Goal: Task Accomplishment & Management: Manage account settings

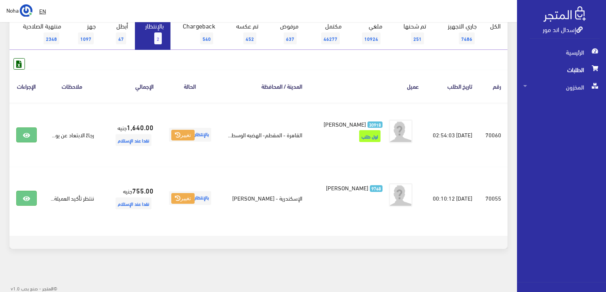
scroll to position [87, 0]
click at [159, 36] on span "2" at bounding box center [158, 38] width 8 height 12
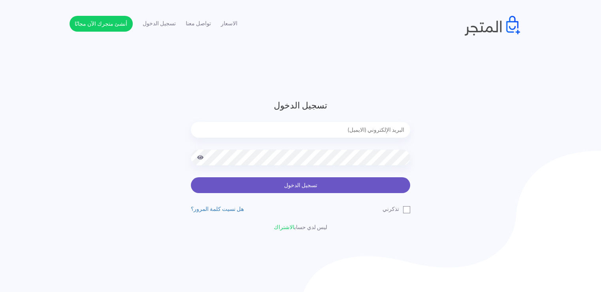
type input "noha_mae86@yahoo.com"
click at [279, 191] on button "تسجيل الدخول" at bounding box center [300, 185] width 219 height 16
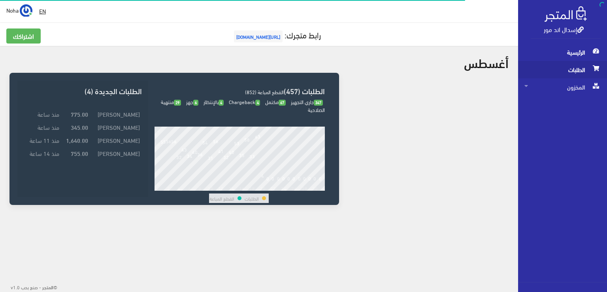
click at [587, 69] on span "الطلبات" at bounding box center [563, 69] width 76 height 17
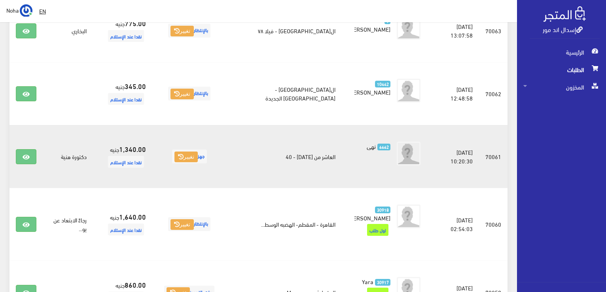
scroll to position [119, 0]
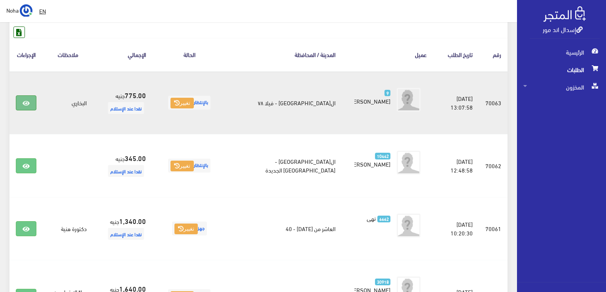
click at [23, 102] on icon at bounding box center [26, 103] width 7 height 6
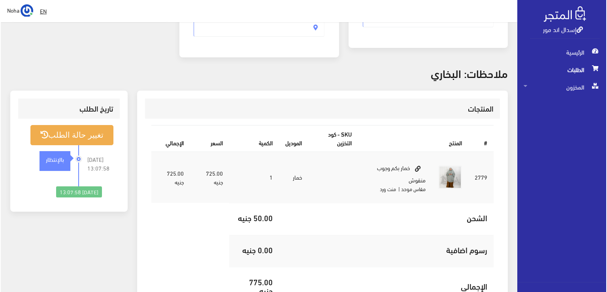
scroll to position [119, 0]
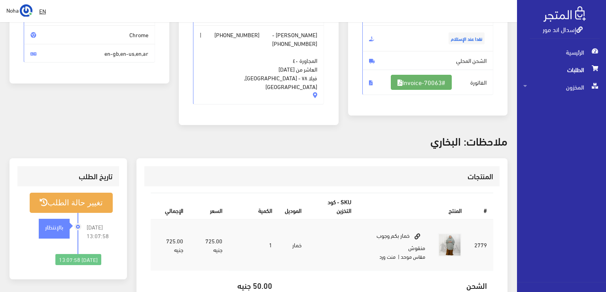
click at [443, 83] on link "#Invoice-70063" at bounding box center [421, 82] width 61 height 15
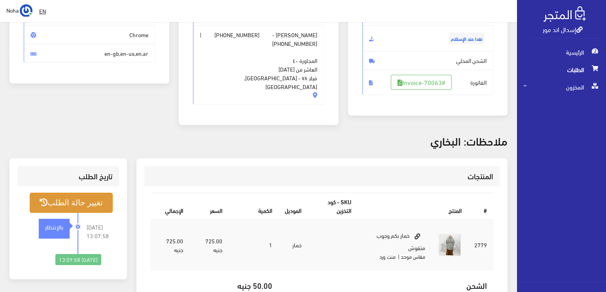
click at [87, 198] on button "تغيير حالة الطلب" at bounding box center [71, 203] width 83 height 20
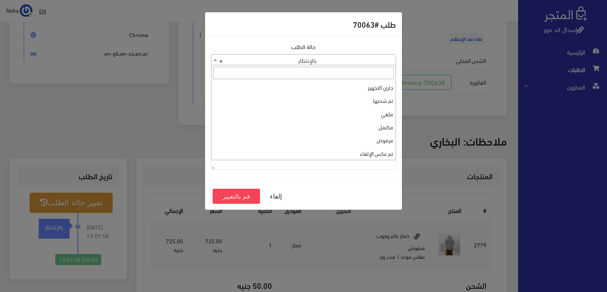
click at [319, 57] on span "× بالإنتظار" at bounding box center [304, 60] width 184 height 11
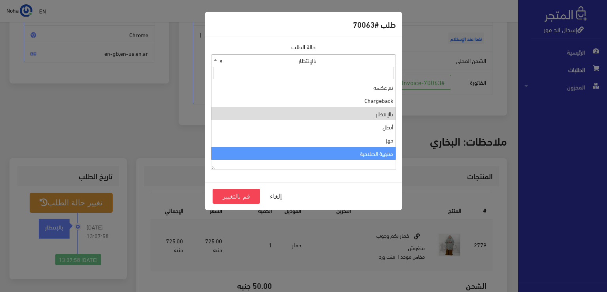
select select "14"
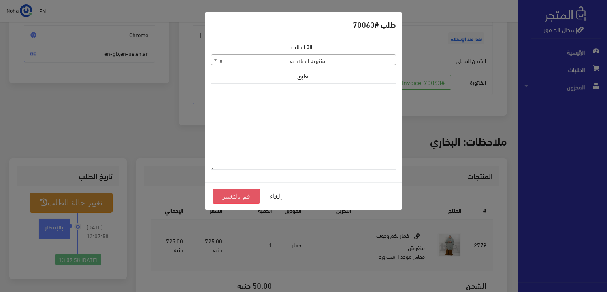
click at [238, 197] on button "قم بالتغيير" at bounding box center [236, 196] width 47 height 15
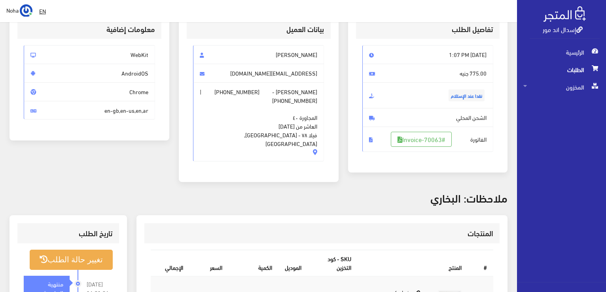
scroll to position [119, 0]
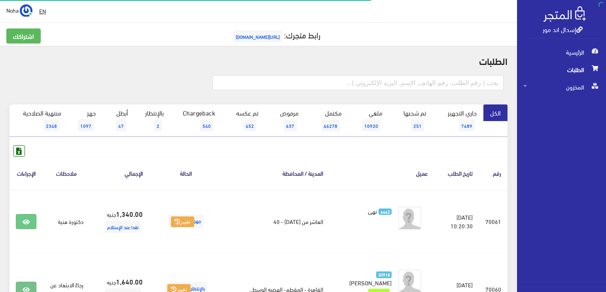
scroll to position [119, 0]
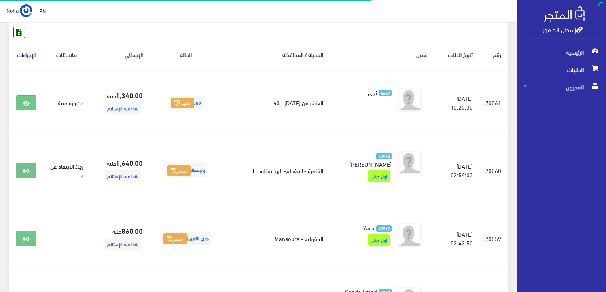
click at [27, 168] on icon at bounding box center [26, 171] width 7 height 6
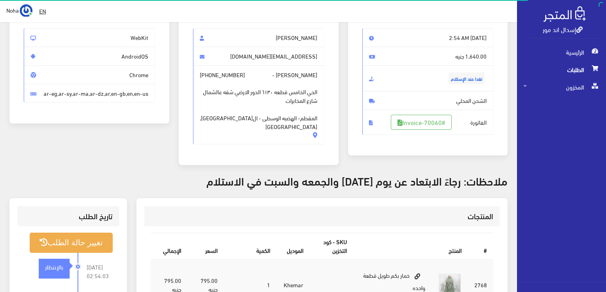
scroll to position [119, 0]
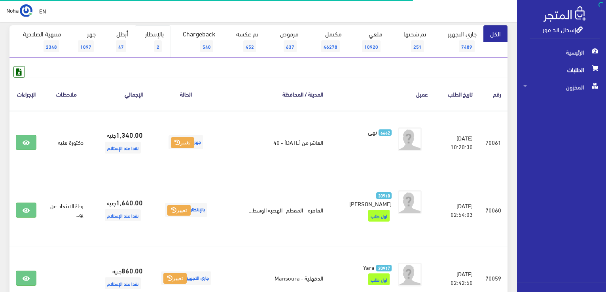
scroll to position [79, 0]
click at [161, 46] on span "2" at bounding box center [158, 46] width 8 height 12
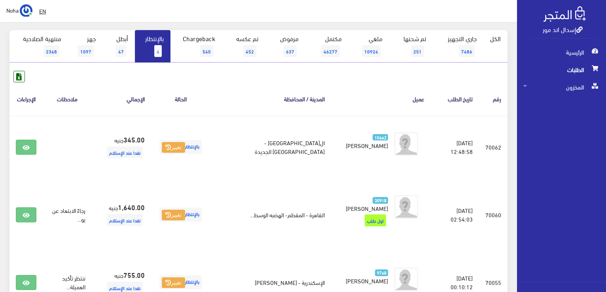
scroll to position [79, 0]
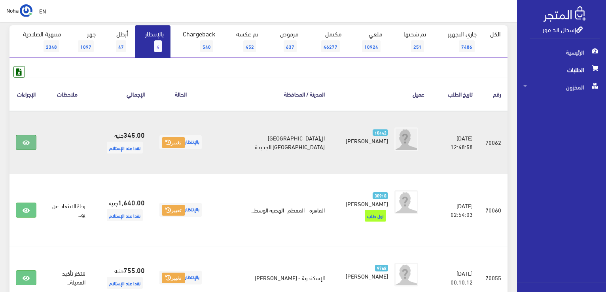
click at [27, 141] on icon at bounding box center [26, 143] width 7 height 6
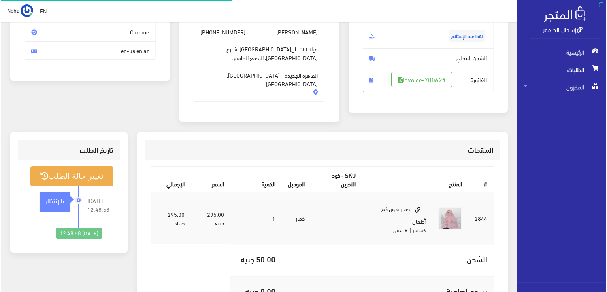
scroll to position [119, 0]
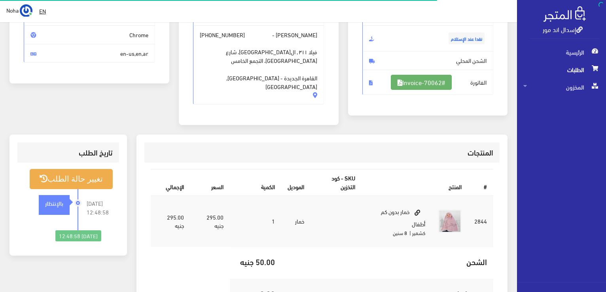
click at [433, 79] on link "#Invoice-70062" at bounding box center [421, 82] width 61 height 15
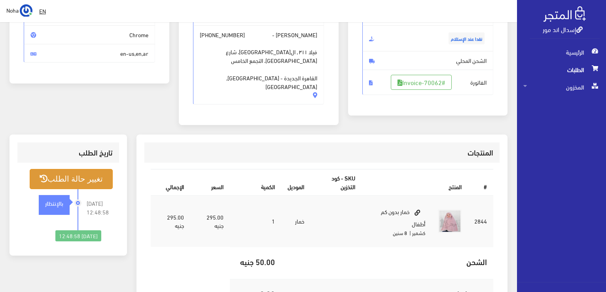
click at [79, 170] on button "تغيير حالة الطلب" at bounding box center [71, 179] width 83 height 20
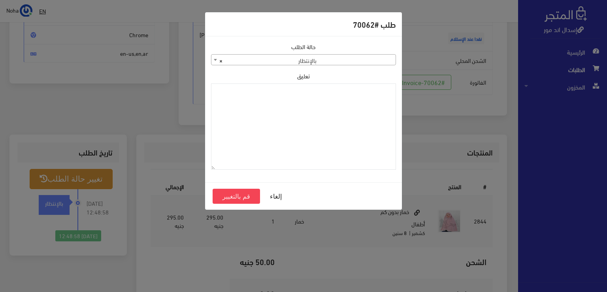
click at [332, 63] on span "× بالإنتظار" at bounding box center [304, 60] width 184 height 11
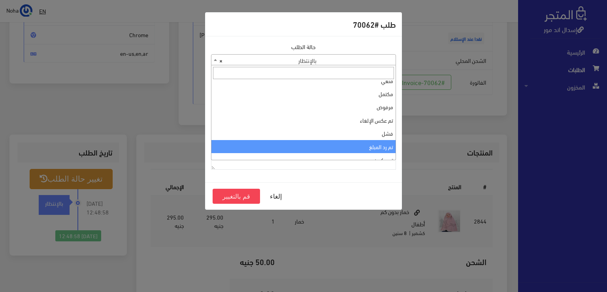
scroll to position [0, 0]
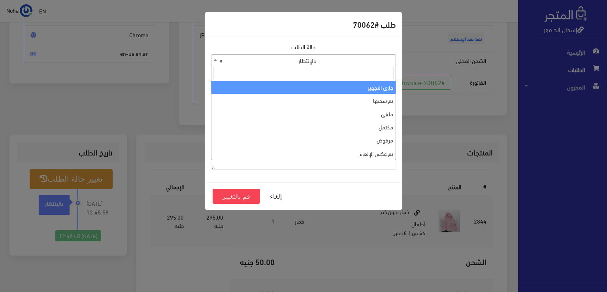
select select "1"
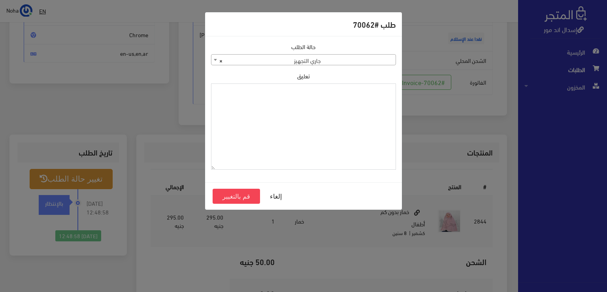
paste textarea "1112496"
type textarea "1112496"
click at [243, 196] on button "قم بالتغيير" at bounding box center [236, 196] width 47 height 15
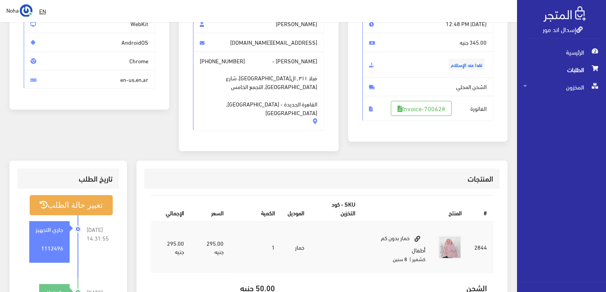
scroll to position [75, 0]
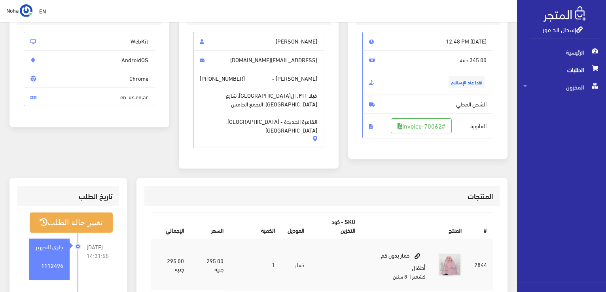
click at [580, 70] on span "الطلبات" at bounding box center [561, 69] width 76 height 17
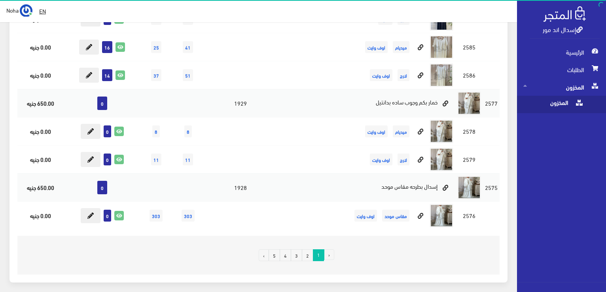
scroll to position [5417, 0]
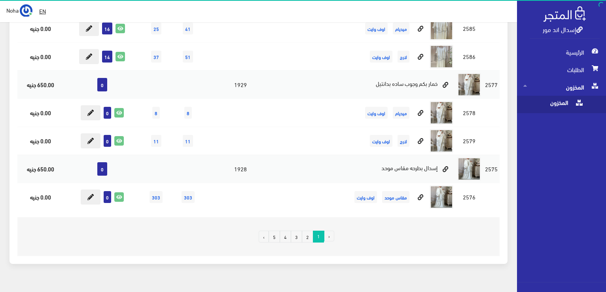
click at [295, 230] on link "3" at bounding box center [296, 236] width 11 height 12
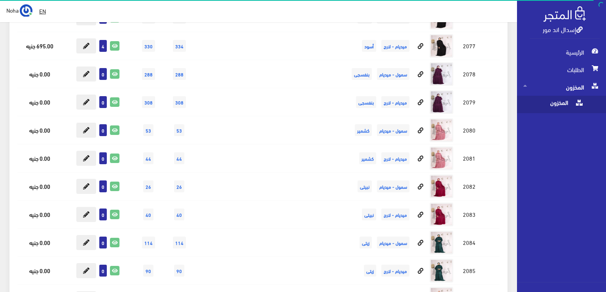
scroll to position [2728, 0]
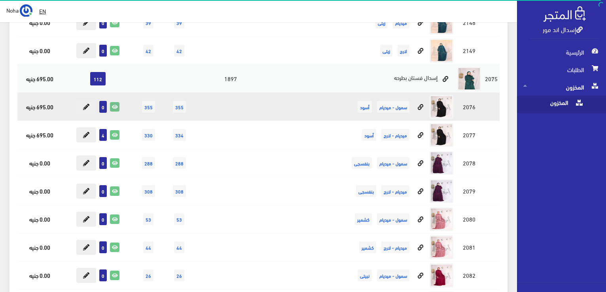
click at [114, 102] on icon at bounding box center [114, 106] width 9 height 9
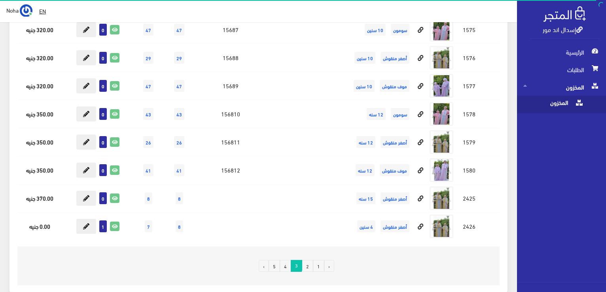
scroll to position [9979, 0]
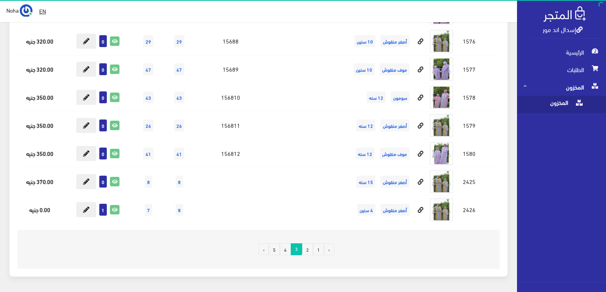
click at [308, 243] on link "2" at bounding box center [307, 249] width 11 height 12
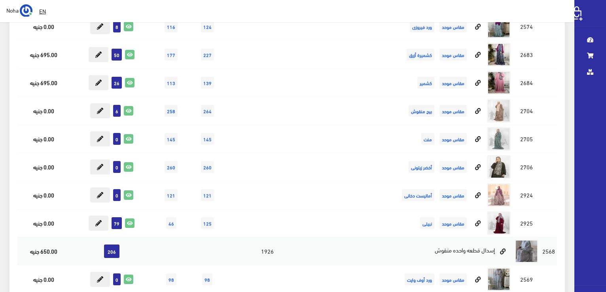
scroll to position [198, 0]
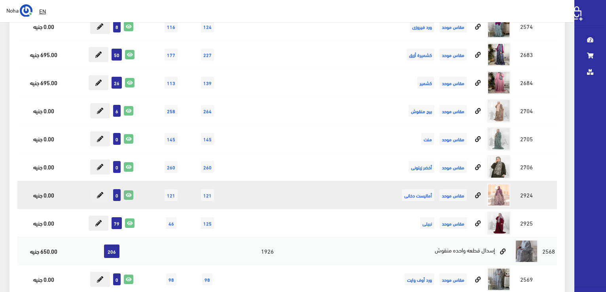
click at [133, 195] on link at bounding box center [128, 194] width 9 height 9
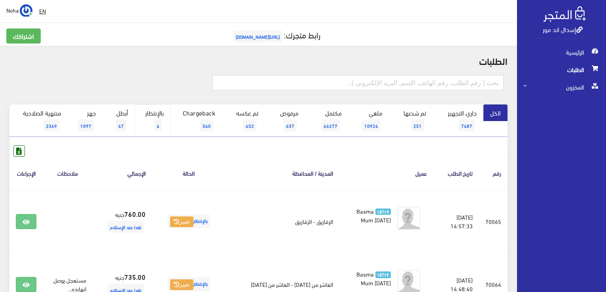
click at [157, 114] on link "بالإنتظار 4" at bounding box center [153, 120] width 36 height 32
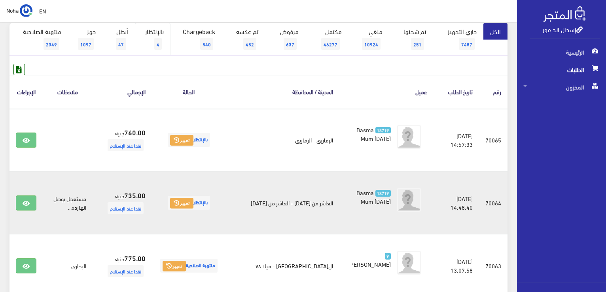
scroll to position [135, 0]
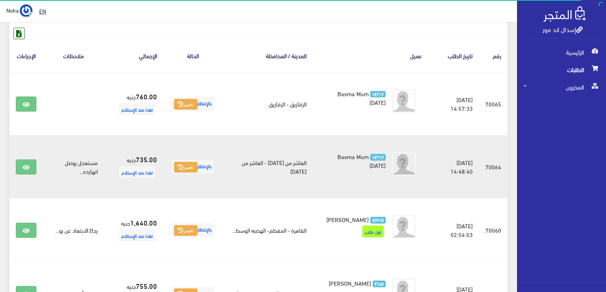
scroll to position [119, 0]
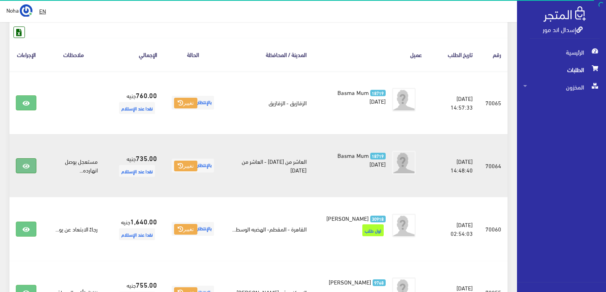
click at [24, 167] on icon at bounding box center [26, 166] width 7 height 6
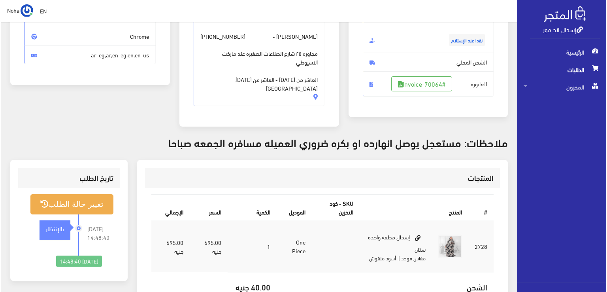
scroll to position [119, 0]
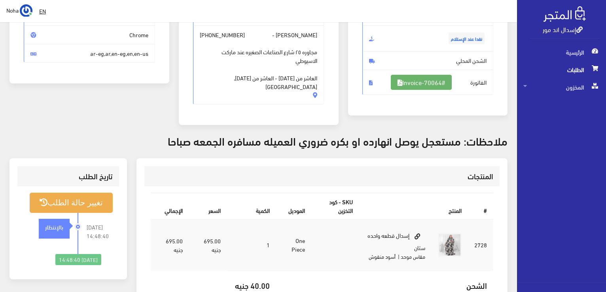
click at [434, 86] on link "#Invoice-70064" at bounding box center [421, 82] width 61 height 15
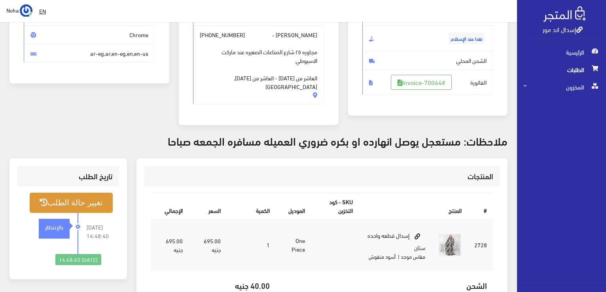
click at [89, 196] on button "تغيير حالة الطلب" at bounding box center [71, 203] width 83 height 20
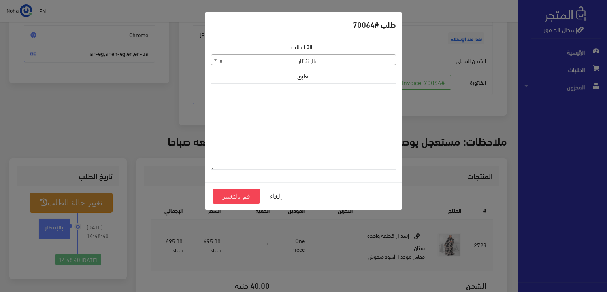
click at [299, 62] on span "× بالإنتظار" at bounding box center [304, 60] width 184 height 11
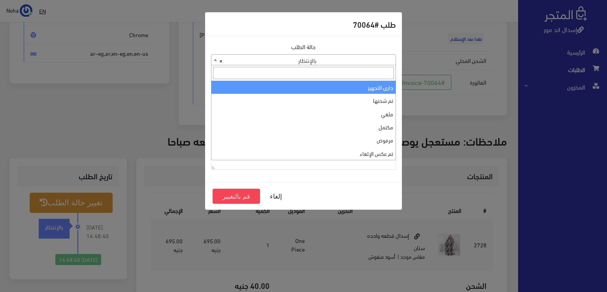
select select "1"
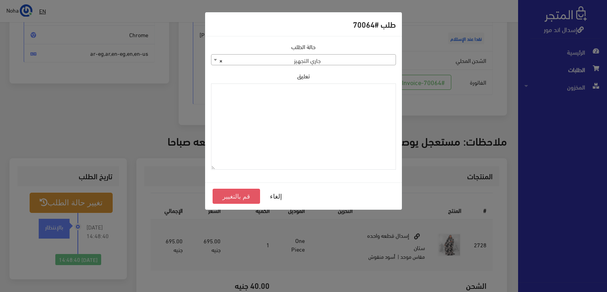
click at [247, 196] on button "قم بالتغيير" at bounding box center [236, 196] width 47 height 15
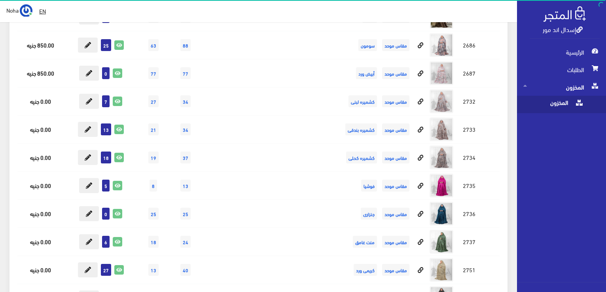
scroll to position [7488, 0]
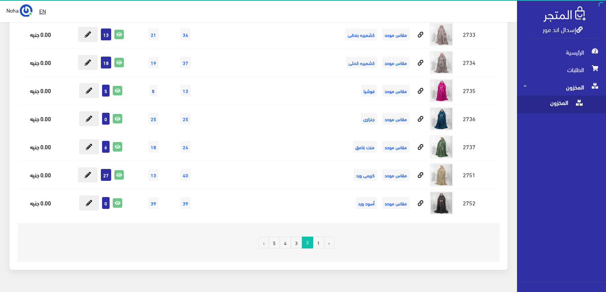
click at [298, 236] on link "3" at bounding box center [296, 242] width 11 height 12
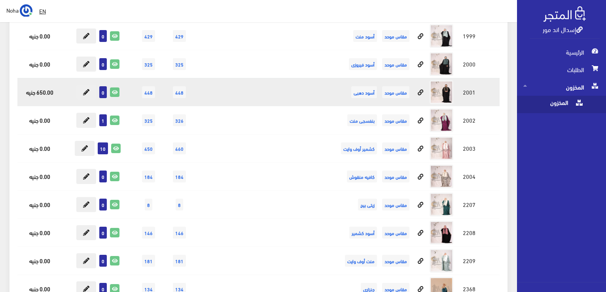
scroll to position [6365, 0]
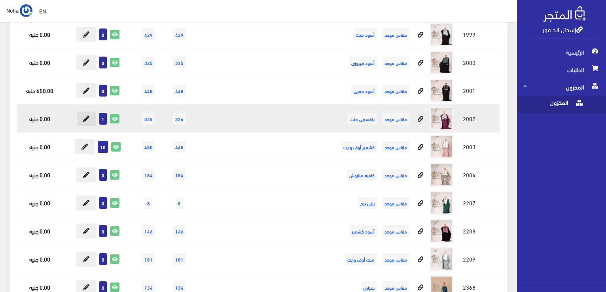
click at [81, 111] on button at bounding box center [86, 118] width 20 height 15
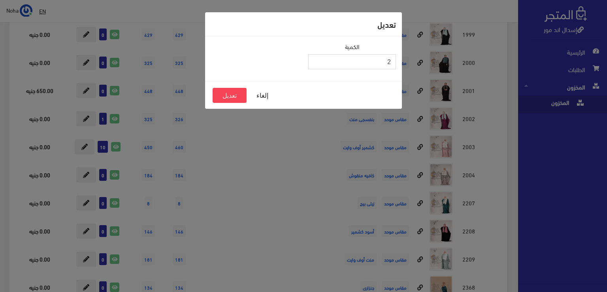
type input "2"
click at [315, 59] on input "2" at bounding box center [352, 61] width 88 height 15
click at [230, 96] on button "تعديل" at bounding box center [230, 95] width 34 height 15
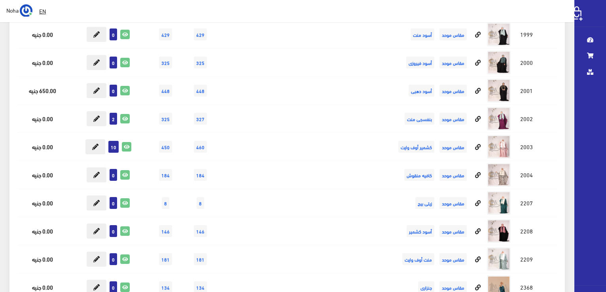
scroll to position [6365, 0]
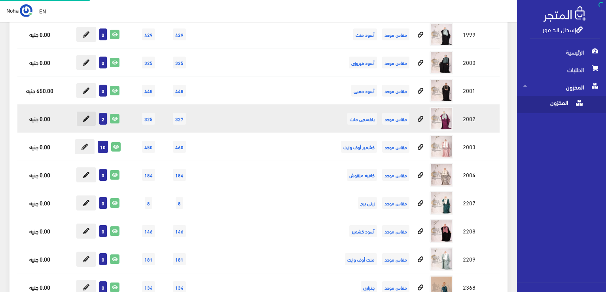
click at [87, 115] on icon at bounding box center [86, 118] width 6 height 6
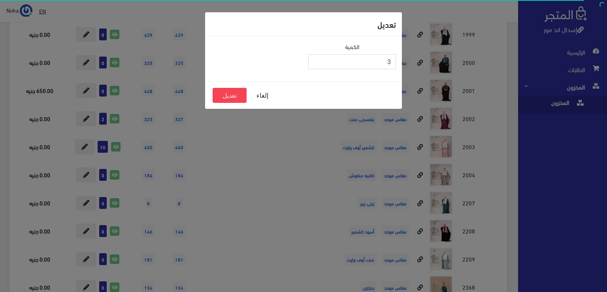
type input "3"
click at [318, 60] on input "3" at bounding box center [352, 61] width 88 height 15
click at [225, 92] on button "تعديل" at bounding box center [230, 95] width 34 height 15
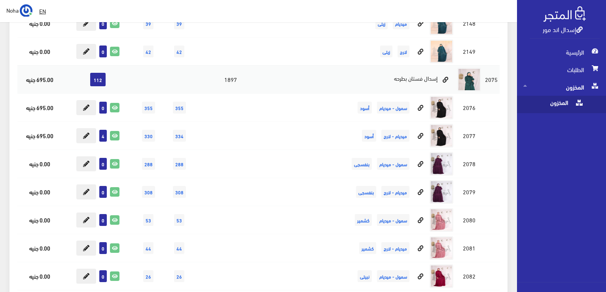
scroll to position [2728, 0]
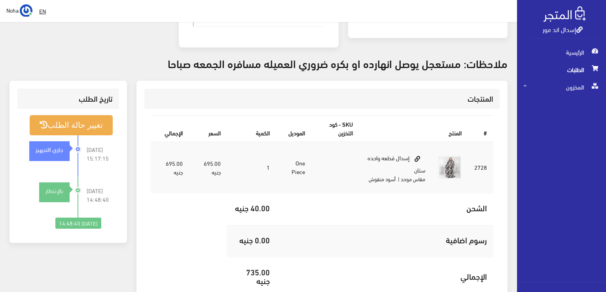
scroll to position [198, 0]
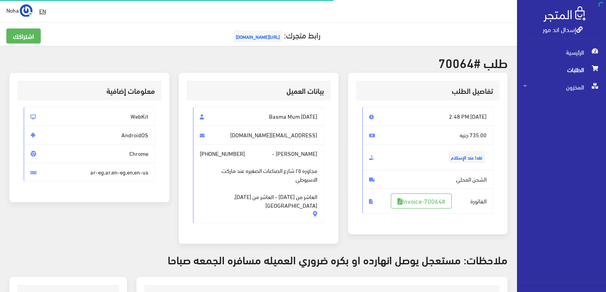
scroll to position [113, 0]
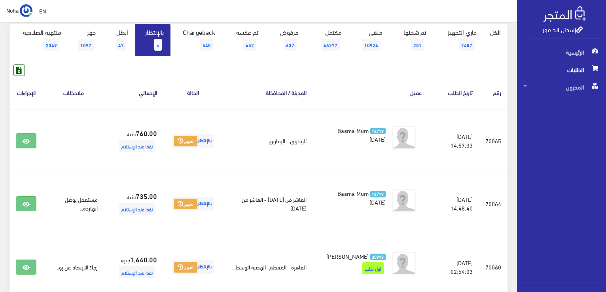
scroll to position [79, 0]
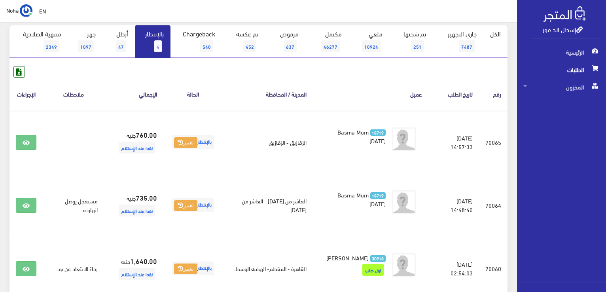
click at [156, 40] on span "4" at bounding box center [158, 46] width 8 height 12
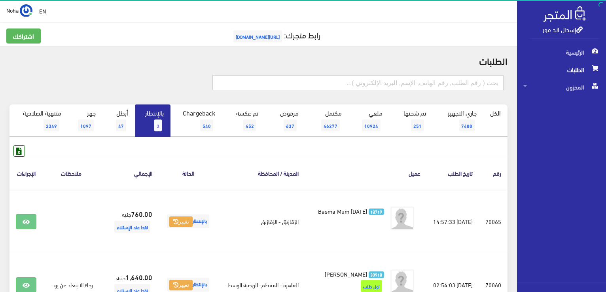
click at [365, 78] on input "text" at bounding box center [357, 82] width 291 height 15
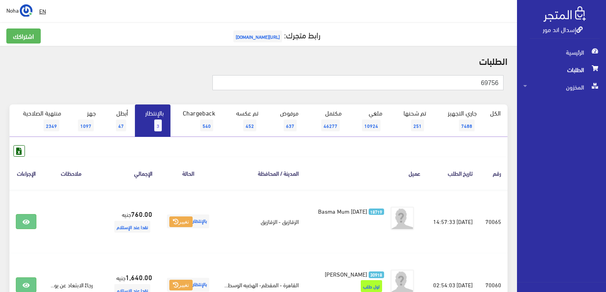
type input "69756"
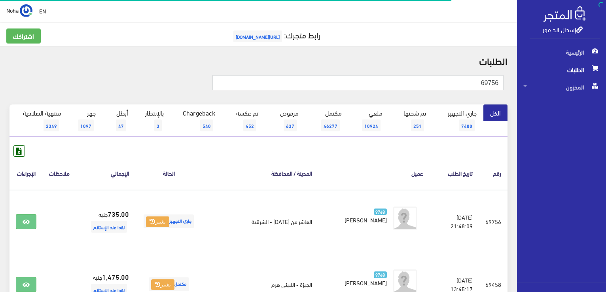
scroll to position [40, 0]
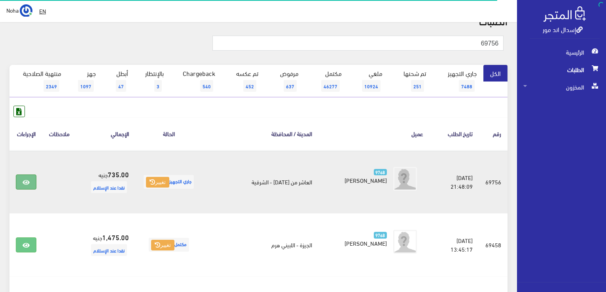
click at [32, 178] on link at bounding box center [26, 181] width 21 height 15
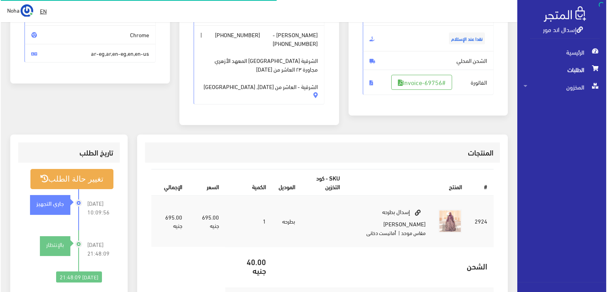
scroll to position [119, 0]
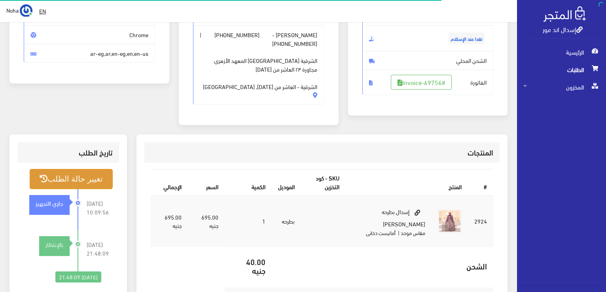
click at [67, 173] on button "تغيير حالة الطلب" at bounding box center [71, 179] width 83 height 20
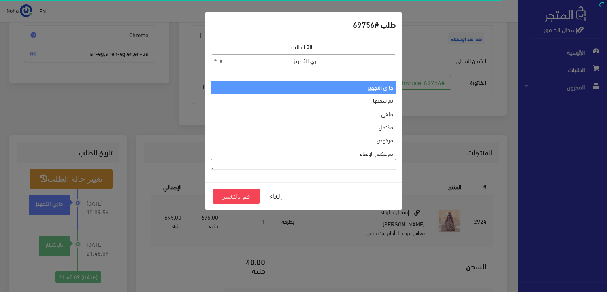
click at [334, 55] on span "× جاري التجهيز" at bounding box center [304, 60] width 184 height 11
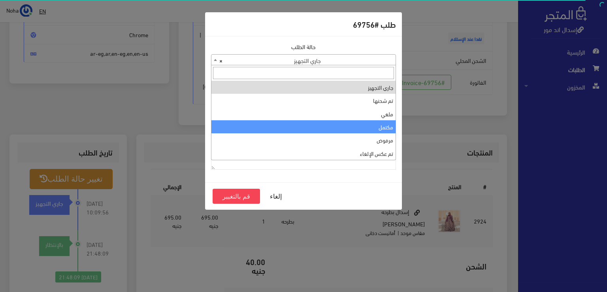
select select "4"
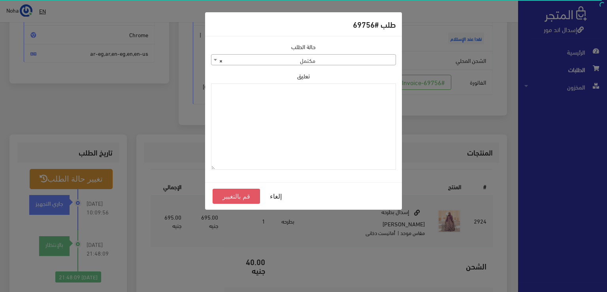
click at [246, 195] on button "قم بالتغيير" at bounding box center [236, 196] width 47 height 15
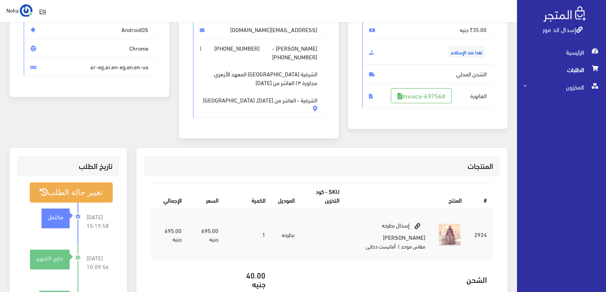
scroll to position [119, 0]
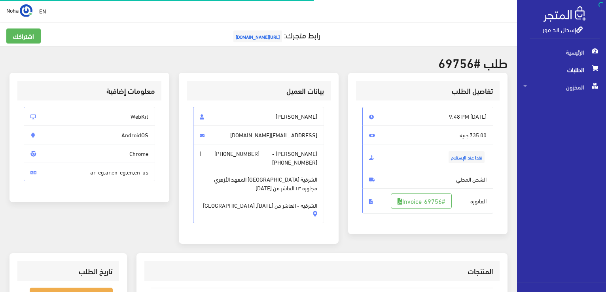
scroll to position [113, 0]
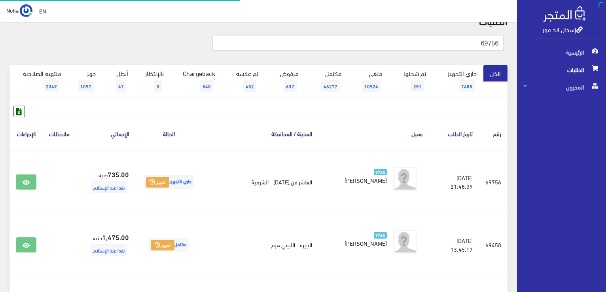
scroll to position [40, 0]
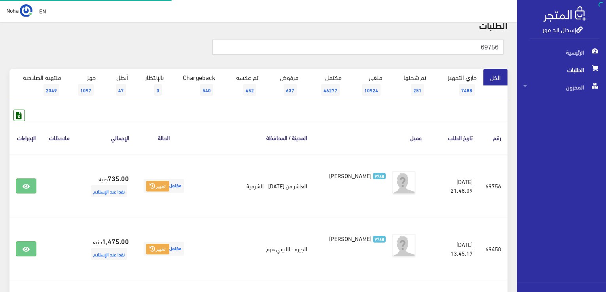
scroll to position [36, 0]
drag, startPoint x: 470, startPoint y: 48, endPoint x: 533, endPoint y: 51, distance: 62.5
click at [533, 51] on div "إسدال اند مور الرئيسية الطلبات المخزون" at bounding box center [303, 293] width 606 height 659
type input "70038"
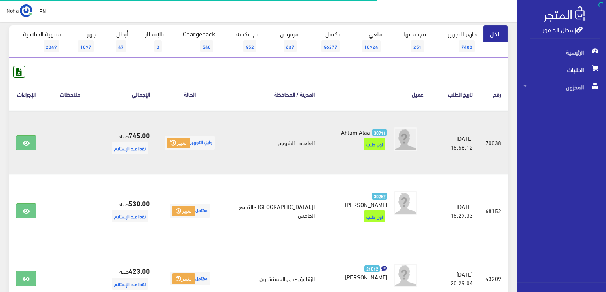
scroll to position [79, 0]
click at [24, 143] on icon at bounding box center [26, 143] width 7 height 6
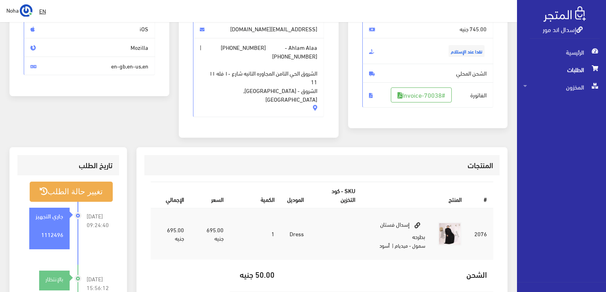
scroll to position [119, 0]
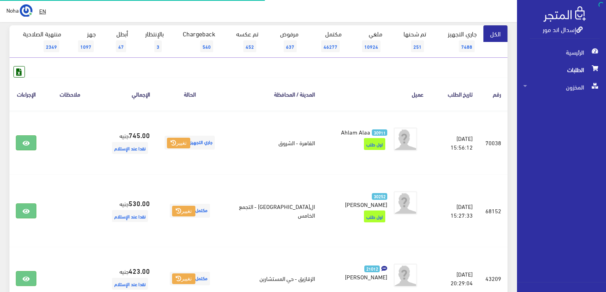
scroll to position [79, 0]
click at [156, 37] on link "بالإنتظار 3" at bounding box center [153, 41] width 36 height 32
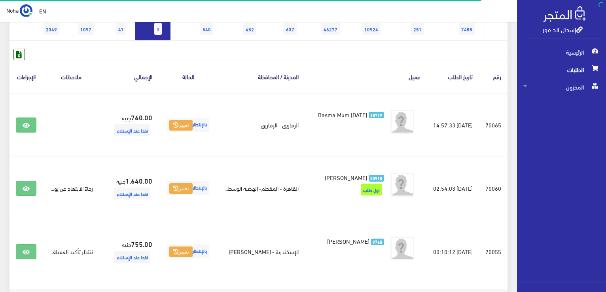
scroll to position [79, 0]
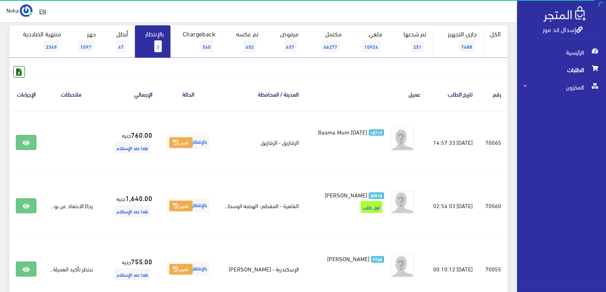
click at [456, 49] on link "جاري التجهيز 7488" at bounding box center [458, 41] width 51 height 32
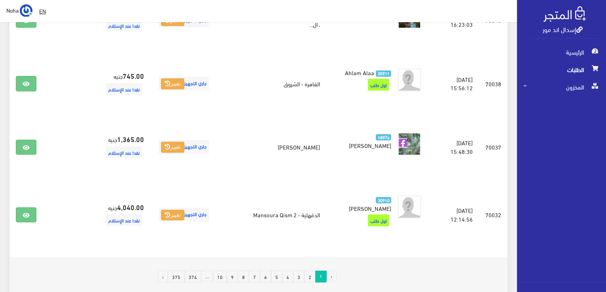
scroll to position [1258, 0]
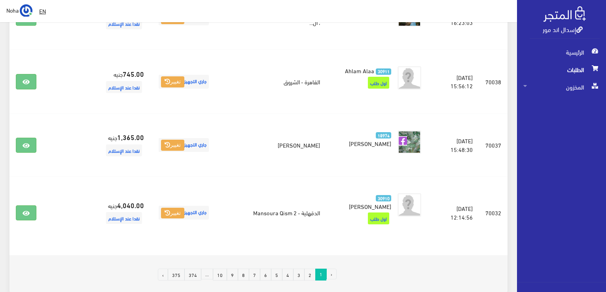
click at [311, 268] on link "2" at bounding box center [309, 274] width 11 height 12
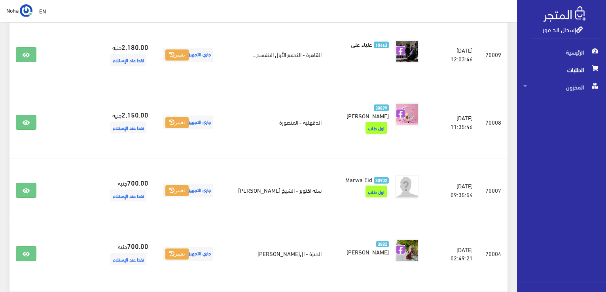
scroll to position [1226, 0]
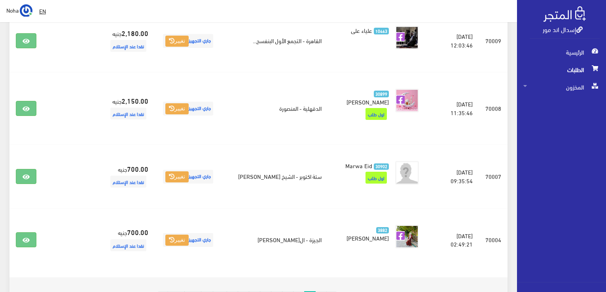
click at [300, 291] on link "3" at bounding box center [298, 297] width 11 height 12
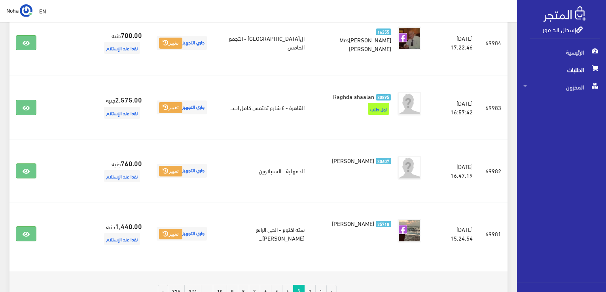
scroll to position [1226, 0]
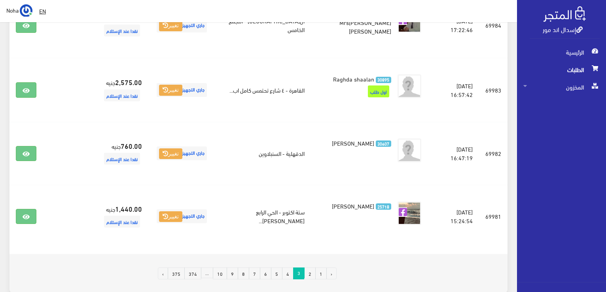
click at [290, 267] on link "4" at bounding box center [287, 273] width 11 height 12
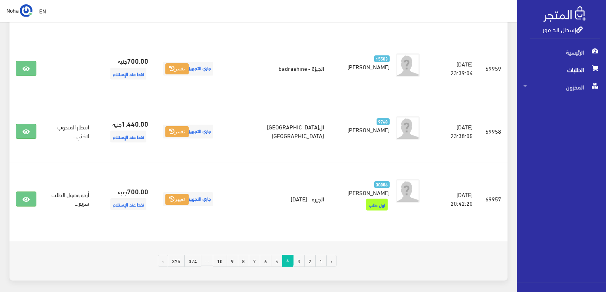
scroll to position [1264, 0]
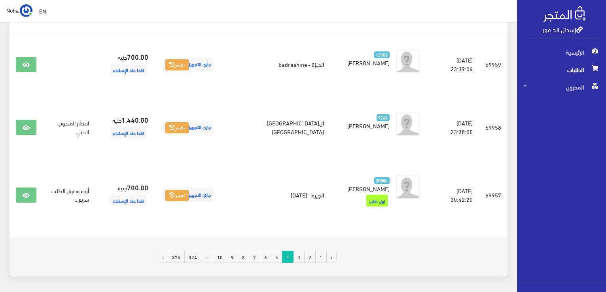
click at [278, 251] on link "5" at bounding box center [276, 257] width 11 height 12
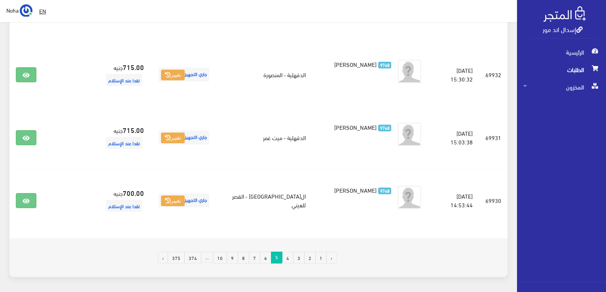
scroll to position [1265, 0]
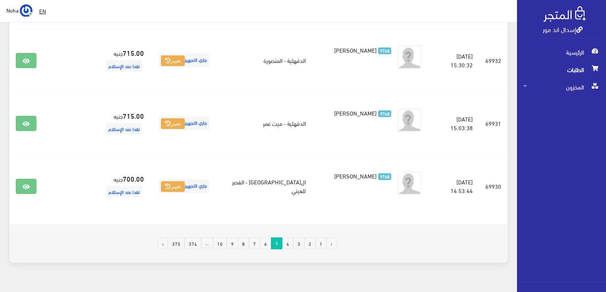
click at [270, 237] on link "6" at bounding box center [265, 243] width 11 height 12
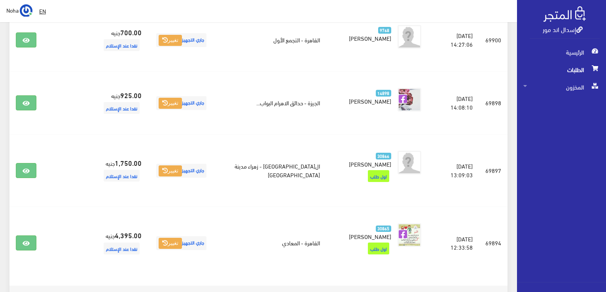
scroll to position [1265, 0]
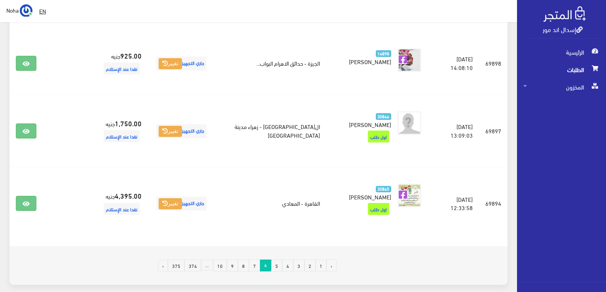
click at [258, 259] on link "7" at bounding box center [254, 265] width 11 height 12
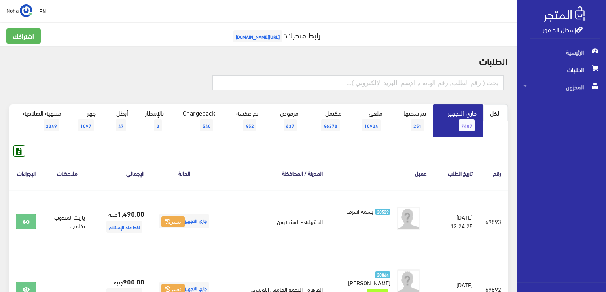
click at [497, 110] on link "الكل" at bounding box center [495, 112] width 24 height 17
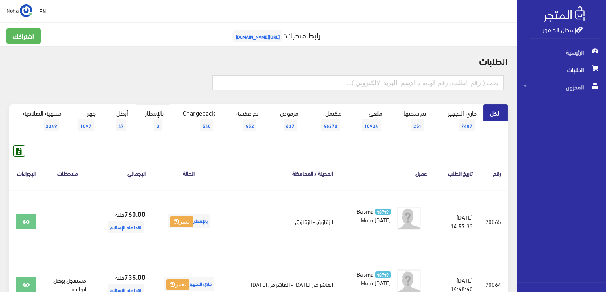
click at [157, 115] on link "بالإنتظار 3" at bounding box center [153, 120] width 36 height 32
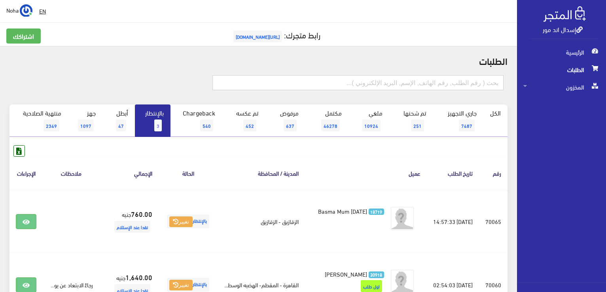
click at [378, 83] on input "text" at bounding box center [357, 82] width 291 height 15
type input "70038"
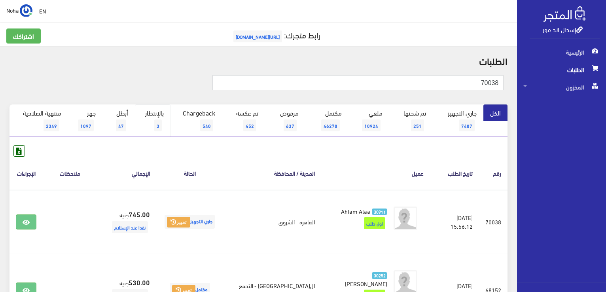
click at [151, 121] on link "بالإنتظار 3" at bounding box center [153, 120] width 36 height 32
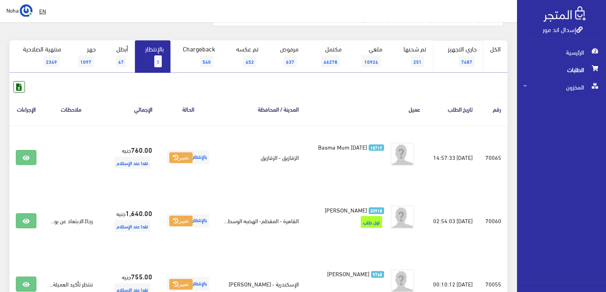
scroll to position [40, 0]
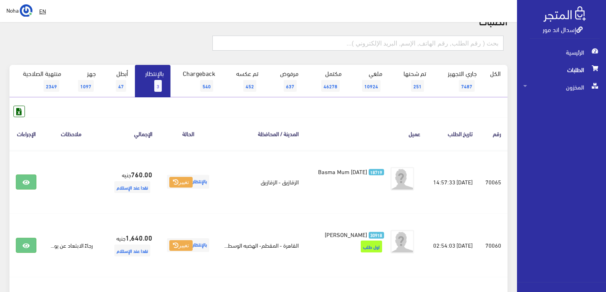
click at [480, 44] on input "text" at bounding box center [357, 43] width 291 height 15
type input "70038"
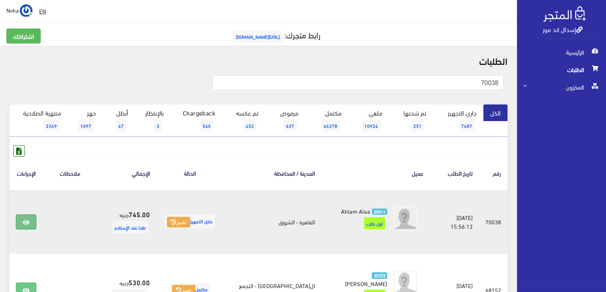
click at [31, 220] on link at bounding box center [26, 221] width 21 height 15
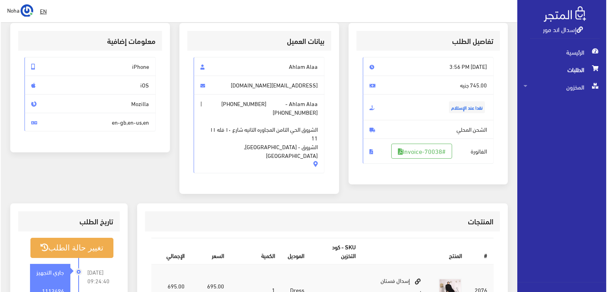
scroll to position [158, 0]
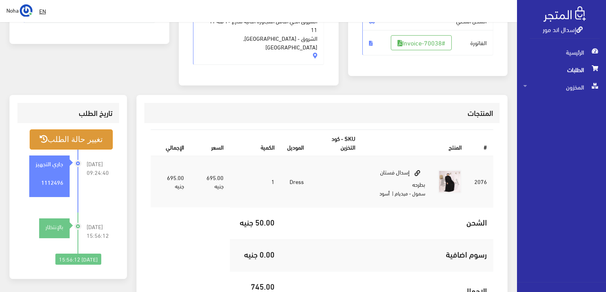
click at [78, 132] on button "تغيير حالة الطلب" at bounding box center [71, 139] width 83 height 20
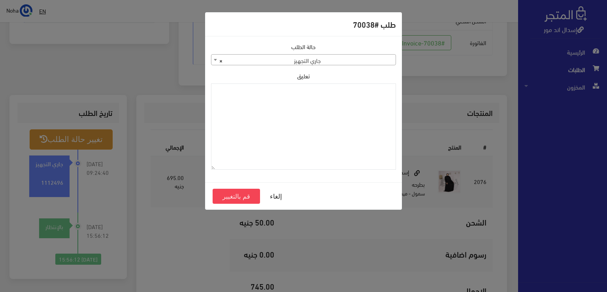
click at [343, 60] on span "× جاري التجهيز" at bounding box center [304, 60] width 184 height 11
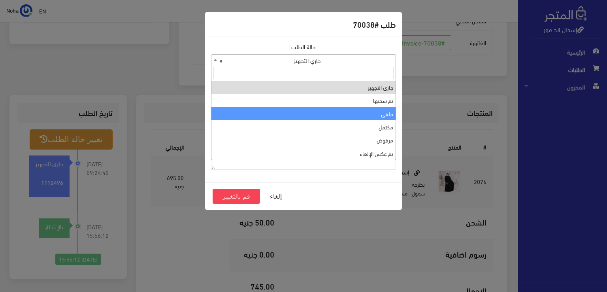
select select "3"
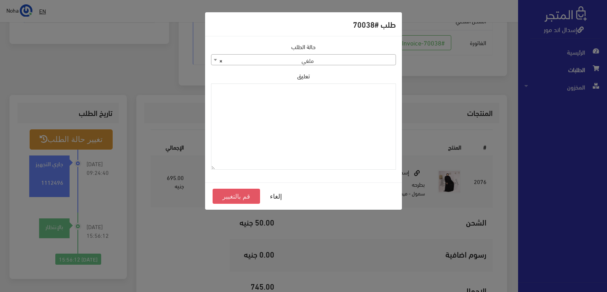
click at [238, 192] on button "قم بالتغيير" at bounding box center [236, 196] width 47 height 15
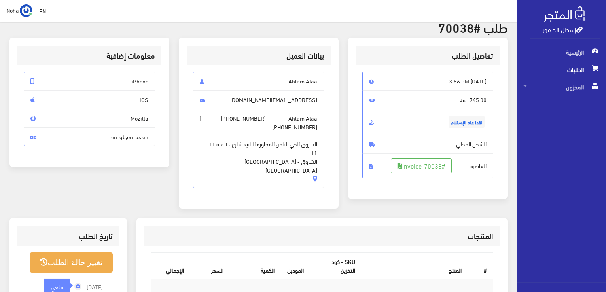
scroll to position [79, 0]
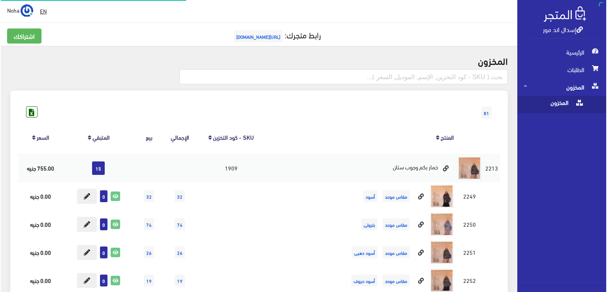
scroll to position [2728, 0]
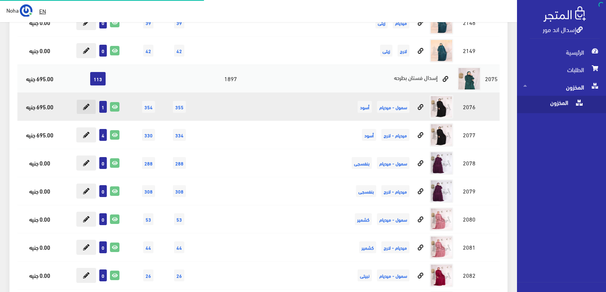
click at [88, 104] on icon at bounding box center [86, 107] width 6 height 6
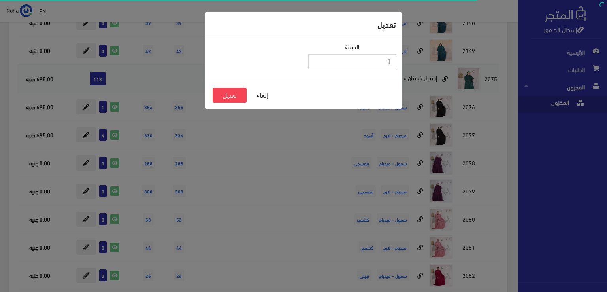
type input "0"
click at [315, 62] on input "0" at bounding box center [352, 61] width 88 height 15
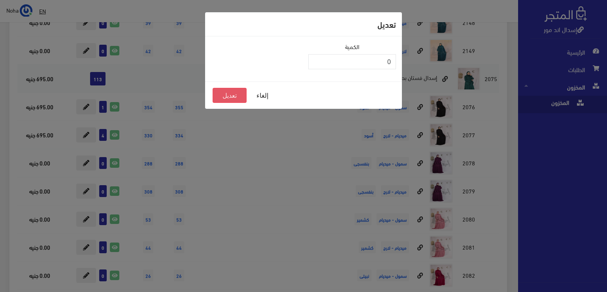
click at [236, 96] on button "تعديل" at bounding box center [230, 95] width 34 height 15
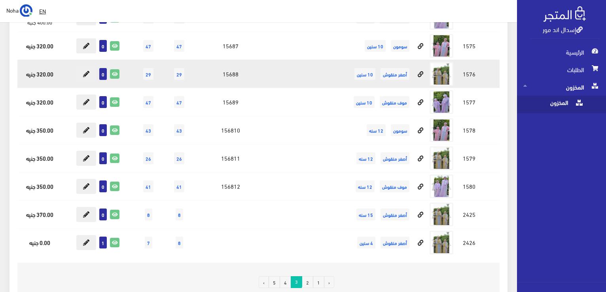
scroll to position [9979, 0]
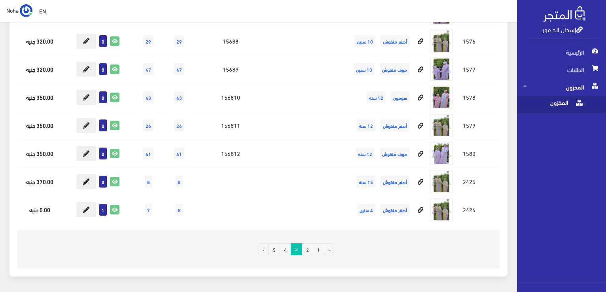
click at [315, 243] on link "1" at bounding box center [318, 249] width 11 height 12
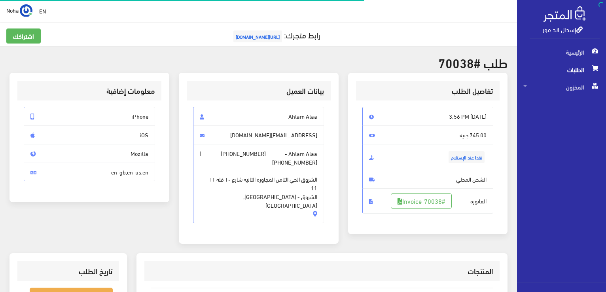
scroll to position [155, 0]
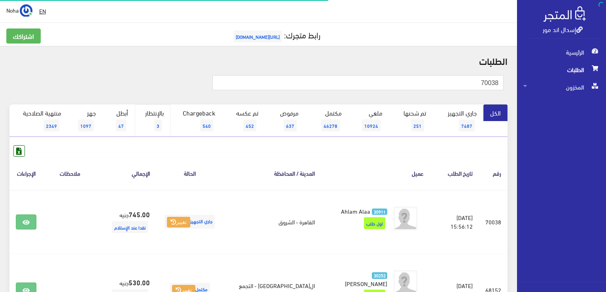
drag, startPoint x: 0, startPoint y: 0, endPoint x: 160, endPoint y: 121, distance: 200.7
click at [160, 121] on span "3" at bounding box center [158, 125] width 8 height 12
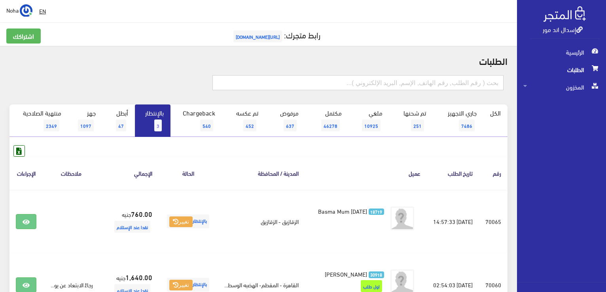
click at [450, 86] on input "text" at bounding box center [357, 82] width 291 height 15
click at [153, 117] on link "بالإنتظار 3" at bounding box center [153, 120] width 36 height 32
drag, startPoint x: 153, startPoint y: 117, endPoint x: 147, endPoint y: 114, distance: 6.0
click at [147, 114] on link "بالإنتظار 3" at bounding box center [153, 120] width 36 height 32
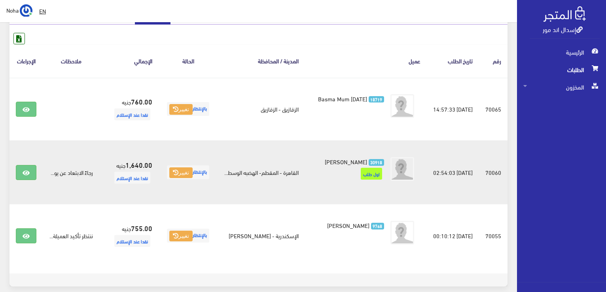
scroll to position [150, 0]
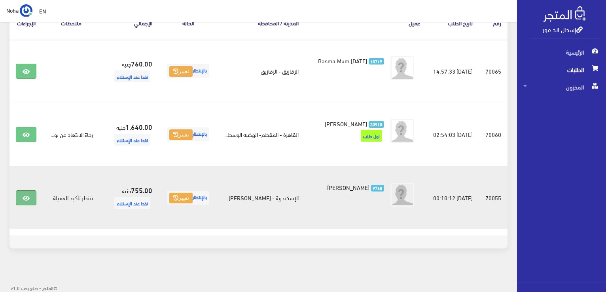
click at [33, 196] on link at bounding box center [26, 197] width 21 height 15
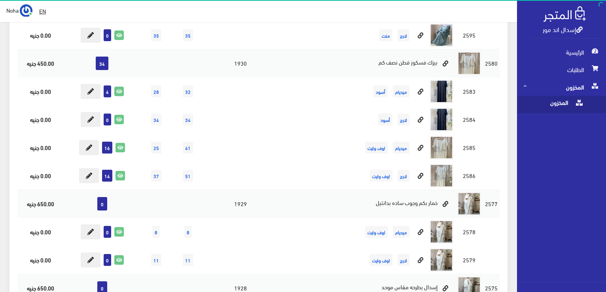
scroll to position [5417, 0]
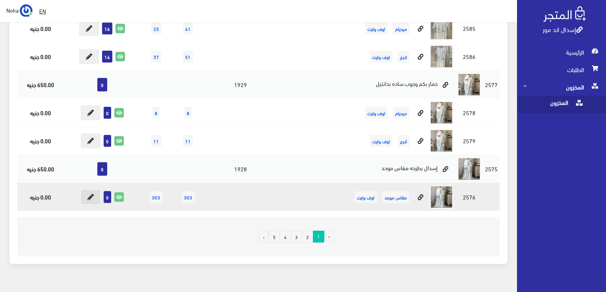
click at [93, 189] on button at bounding box center [91, 196] width 20 height 15
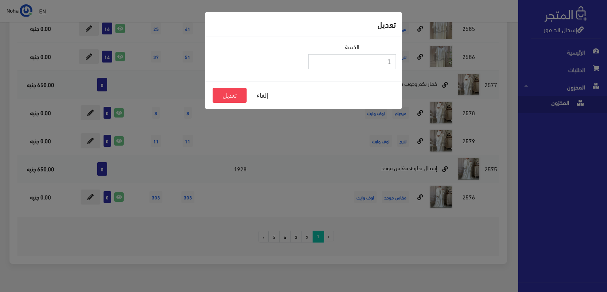
click at [315, 60] on input "1" at bounding box center [352, 61] width 88 height 15
click at [315, 60] on input "2" at bounding box center [352, 61] width 88 height 15
click at [315, 60] on input "3" at bounding box center [352, 61] width 88 height 15
type input "4"
click at [315, 60] on input "4" at bounding box center [352, 61] width 88 height 15
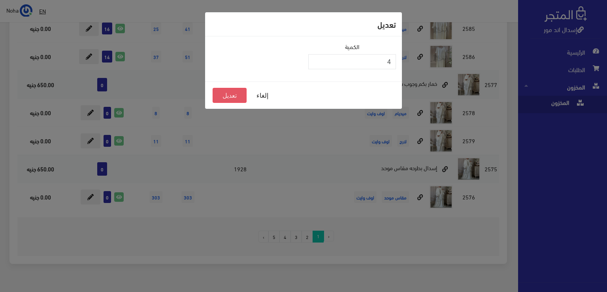
click at [238, 96] on button "تعديل" at bounding box center [230, 95] width 34 height 15
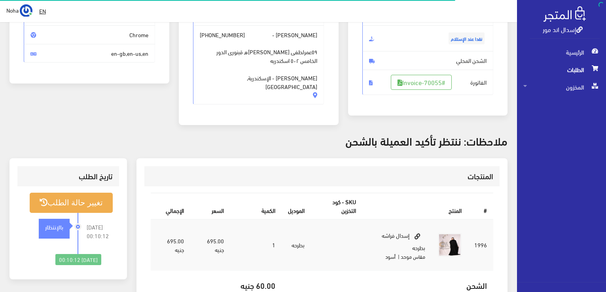
scroll to position [119, 0]
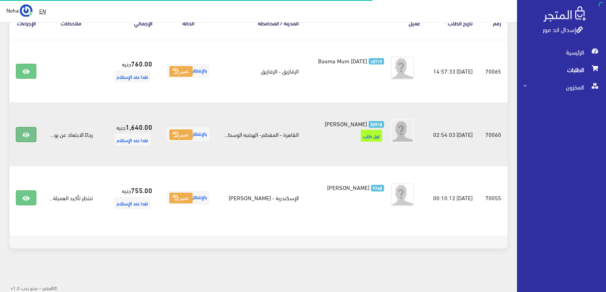
scroll to position [150, 0]
click at [24, 133] on icon at bounding box center [26, 135] width 7 height 6
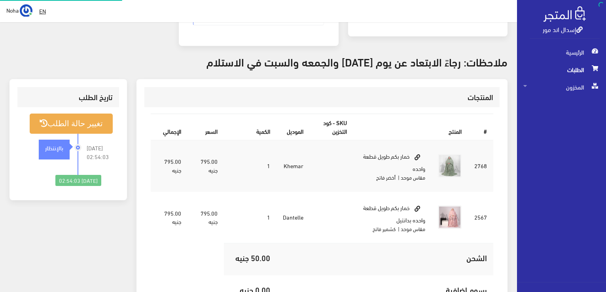
scroll to position [198, 0]
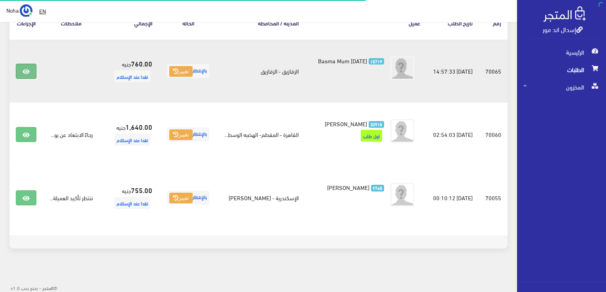
click at [32, 67] on link at bounding box center [26, 71] width 21 height 15
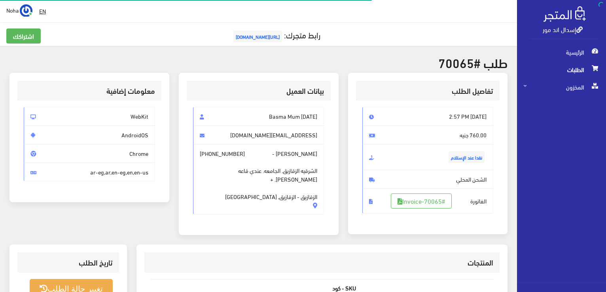
scroll to position [119, 0]
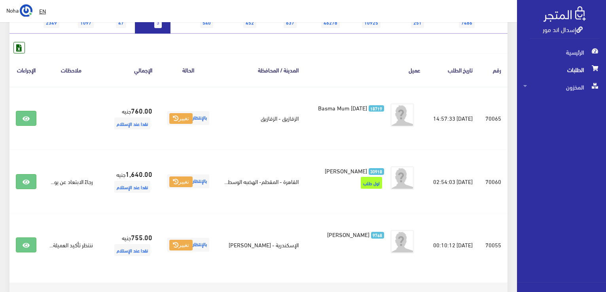
scroll to position [71, 0]
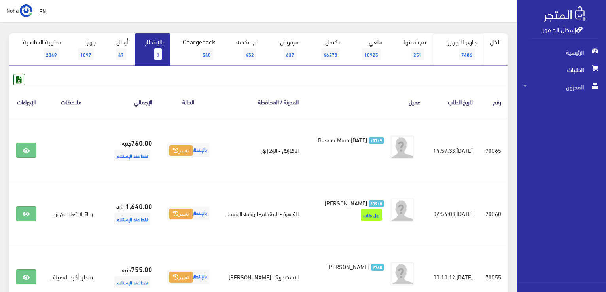
click at [463, 46] on link "جاري التجهيز 7486" at bounding box center [458, 49] width 51 height 32
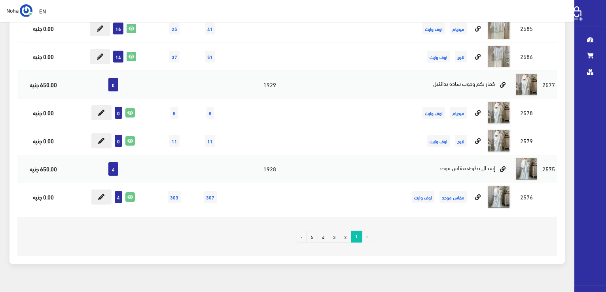
scroll to position [5417, 0]
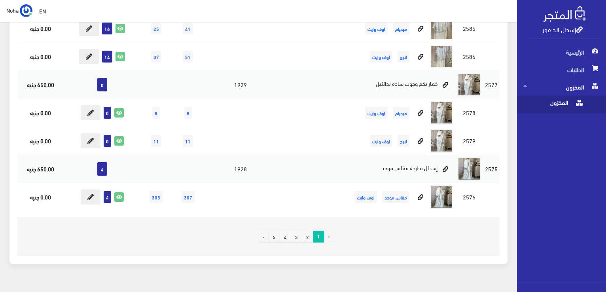
click at [307, 230] on link "2" at bounding box center [307, 236] width 11 height 12
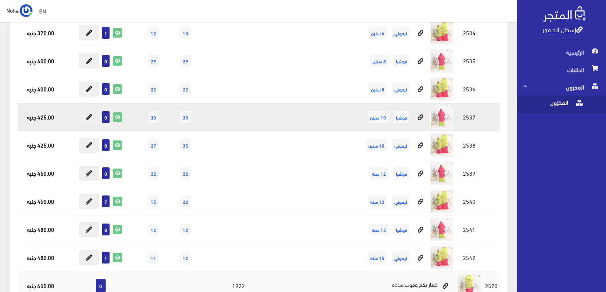
scroll to position [1147, 0]
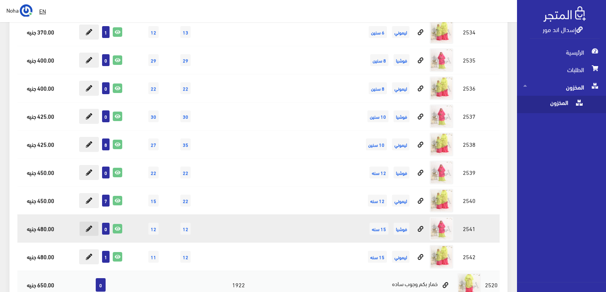
click at [86, 225] on icon at bounding box center [89, 228] width 6 height 6
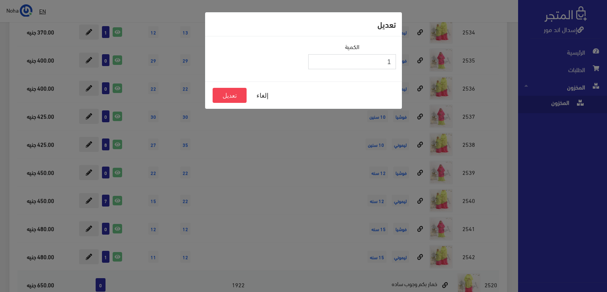
type input "1"
click at [316, 58] on input "1" at bounding box center [352, 61] width 88 height 15
click at [241, 96] on button "تعديل" at bounding box center [230, 95] width 34 height 15
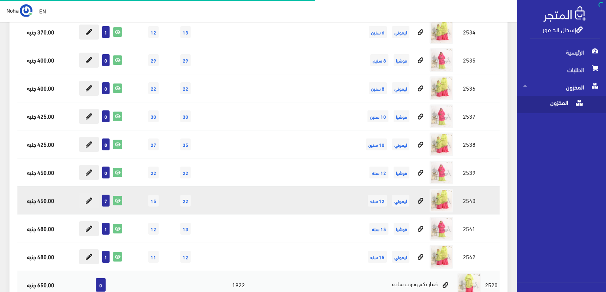
scroll to position [1147, 0]
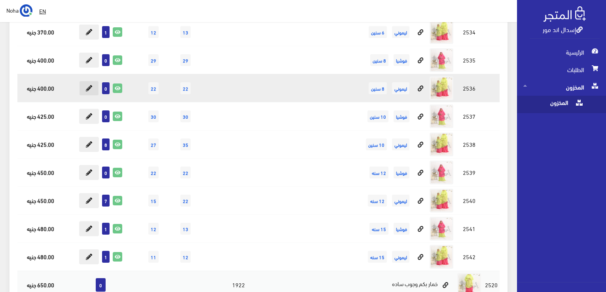
click at [93, 87] on button at bounding box center [89, 88] width 20 height 15
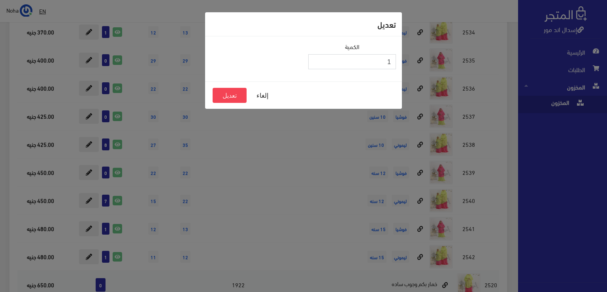
click at [315, 60] on input "1" at bounding box center [352, 61] width 88 height 15
click at [315, 60] on input "2" at bounding box center [352, 61] width 88 height 15
type input "3"
click at [315, 60] on input "3" at bounding box center [352, 61] width 88 height 15
click at [233, 94] on button "تعديل" at bounding box center [230, 95] width 34 height 15
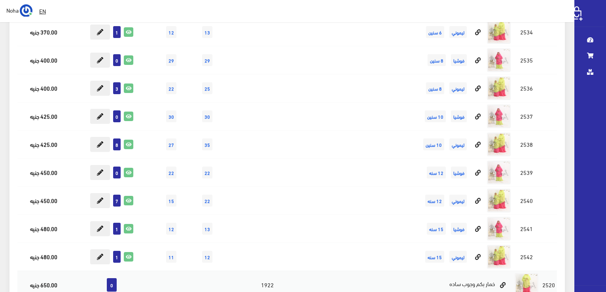
scroll to position [1147, 0]
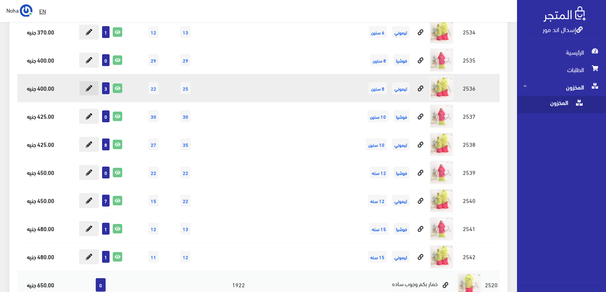
click at [95, 87] on button at bounding box center [89, 88] width 20 height 15
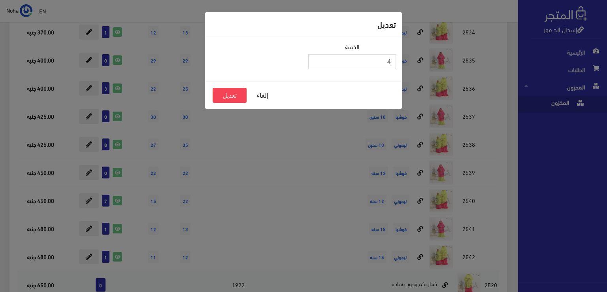
type input "4"
click at [316, 58] on input "4" at bounding box center [352, 61] width 88 height 15
click at [240, 97] on button "تعديل" at bounding box center [230, 95] width 34 height 15
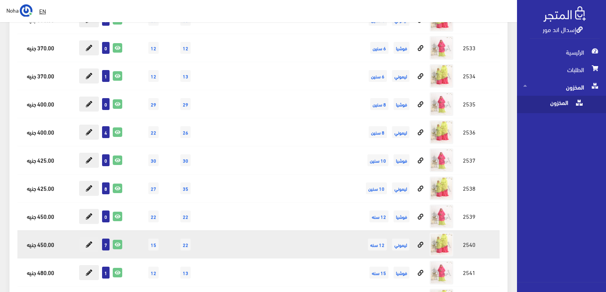
scroll to position [1107, 0]
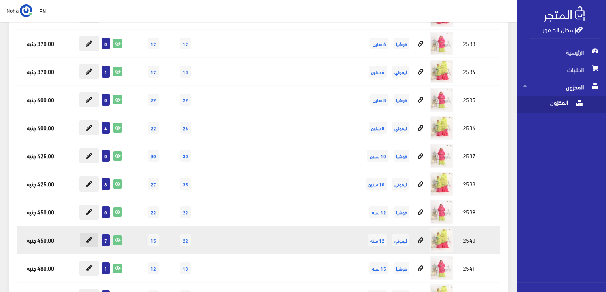
click at [92, 237] on icon at bounding box center [89, 240] width 6 height 6
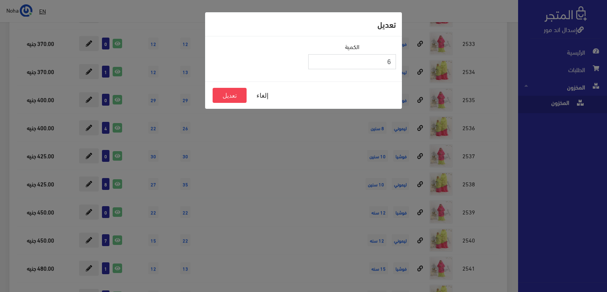
click at [314, 64] on input "6" at bounding box center [352, 61] width 88 height 15
type input "5"
click at [314, 64] on input "5" at bounding box center [352, 61] width 88 height 15
click at [218, 94] on button "تعديل" at bounding box center [230, 95] width 34 height 15
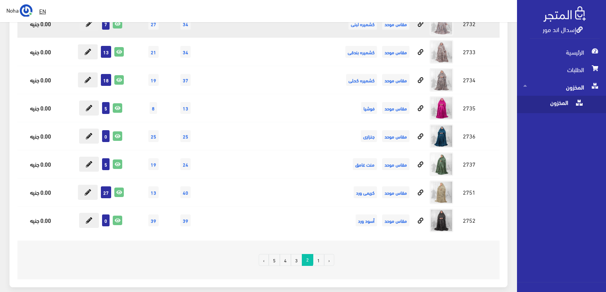
scroll to position [7488, 0]
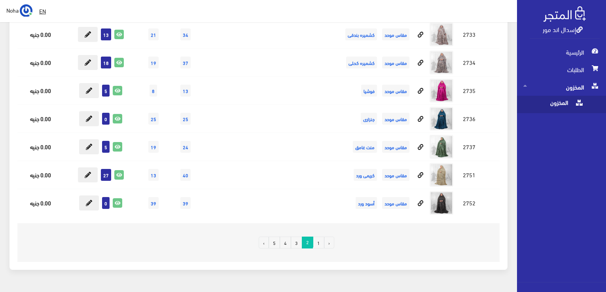
click at [283, 236] on link "4" at bounding box center [285, 242] width 11 height 12
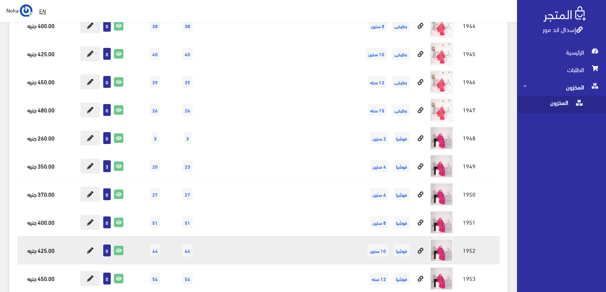
scroll to position [7393, 0]
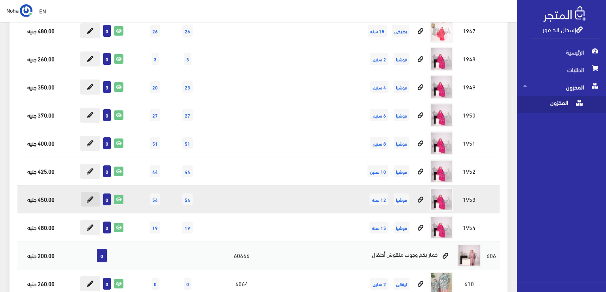
click at [87, 192] on button at bounding box center [90, 199] width 20 height 15
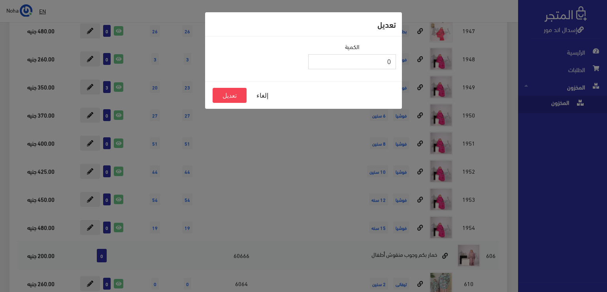
type input "1"
click at [314, 59] on input "1" at bounding box center [352, 61] width 88 height 15
click at [229, 97] on button "تعديل" at bounding box center [230, 95] width 34 height 15
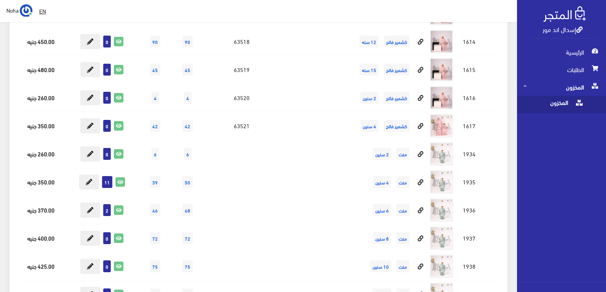
scroll to position [6998, 0]
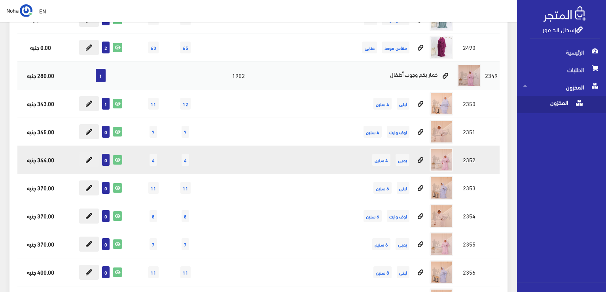
scroll to position [3772, 0]
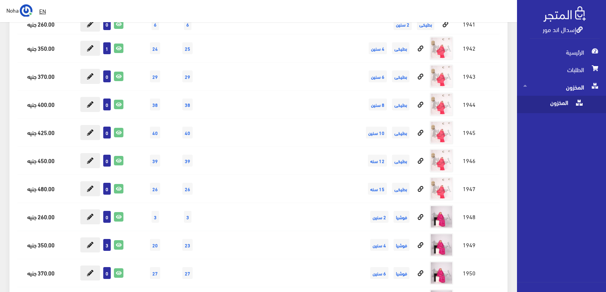
scroll to position [7354, 0]
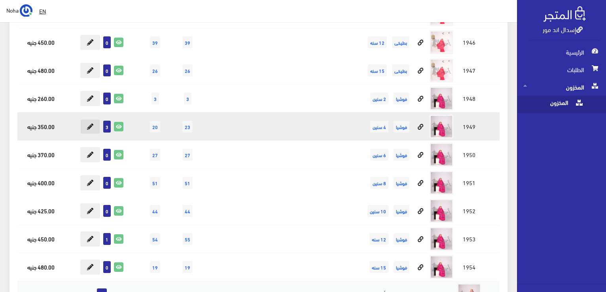
click at [89, 123] on icon at bounding box center [90, 126] width 6 height 6
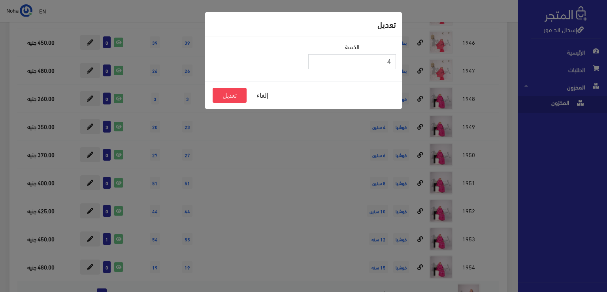
type input "4"
click at [314, 58] on input "4" at bounding box center [352, 61] width 88 height 15
click at [236, 94] on button "تعديل" at bounding box center [230, 95] width 34 height 15
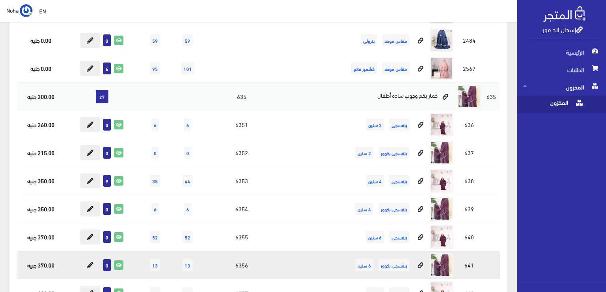
scroll to position [6444, 0]
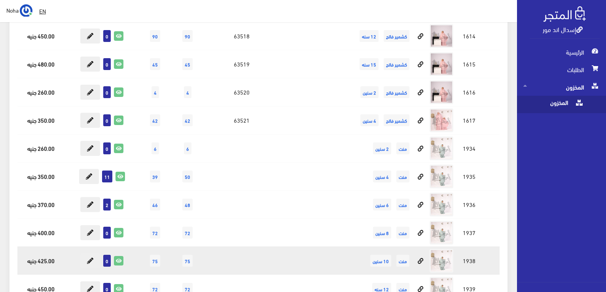
scroll to position [6998, 0]
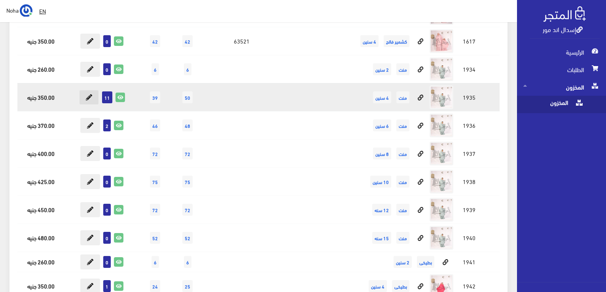
click at [93, 90] on button at bounding box center [89, 97] width 20 height 15
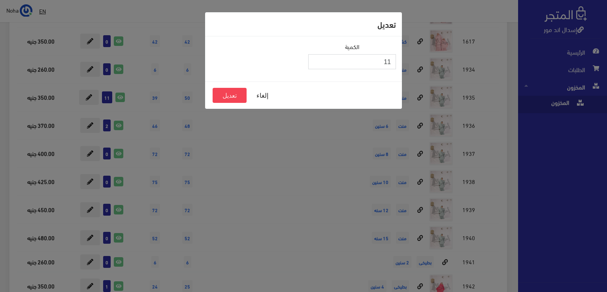
type input "12"
click at [315, 59] on input "12" at bounding box center [352, 61] width 88 height 15
click at [234, 96] on button "تعديل" at bounding box center [230, 95] width 34 height 15
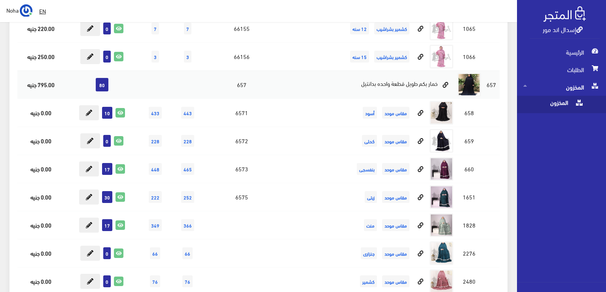
scroll to position [6049, 0]
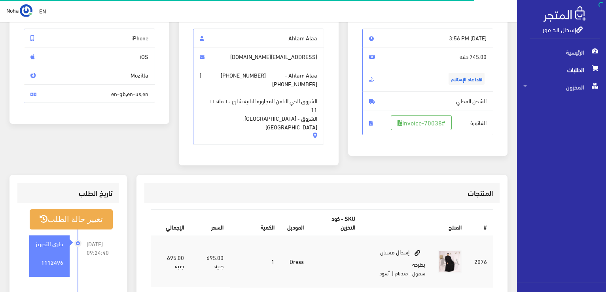
scroll to position [40, 0]
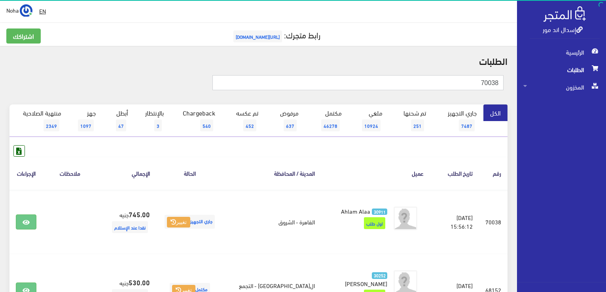
drag, startPoint x: 489, startPoint y: 83, endPoint x: 501, endPoint y: 81, distance: 11.9
click at [501, 81] on input "70038" at bounding box center [357, 82] width 291 height 15
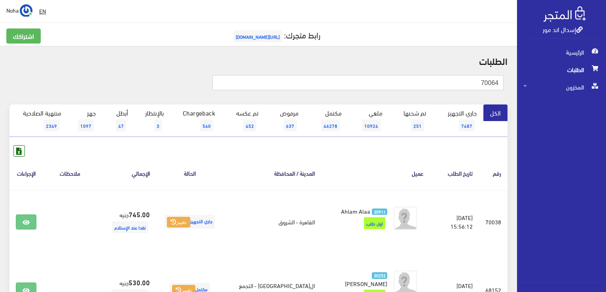
type input "70064"
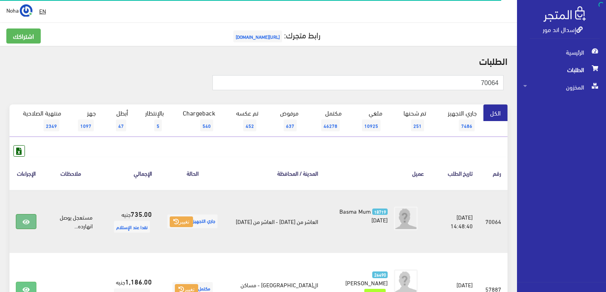
click at [23, 222] on icon at bounding box center [26, 222] width 7 height 6
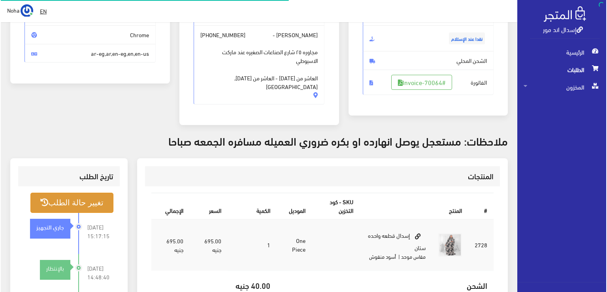
scroll to position [119, 0]
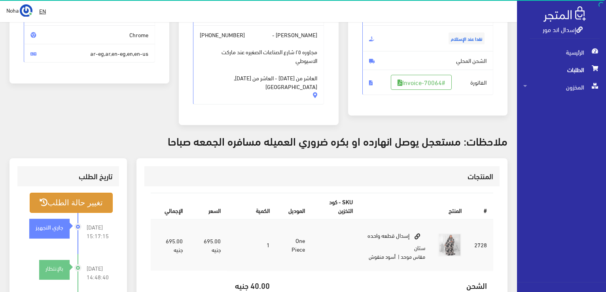
click at [92, 196] on button "تغيير حالة الطلب" at bounding box center [71, 203] width 83 height 20
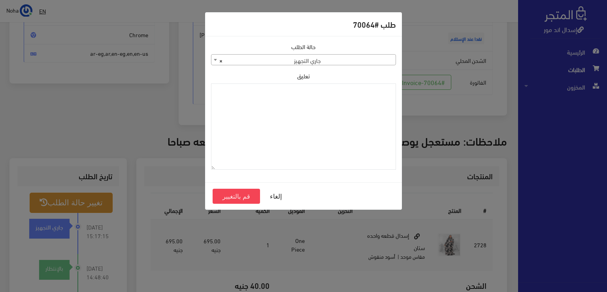
click at [361, 60] on span "× جاري التجهيز" at bounding box center [304, 60] width 184 height 11
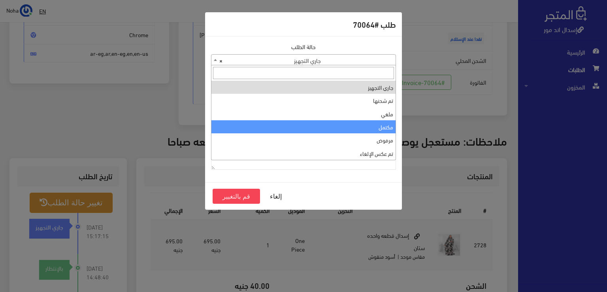
select select "4"
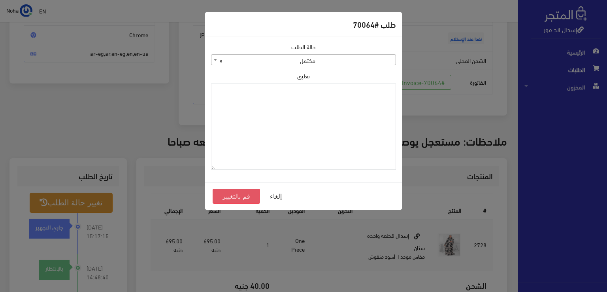
click at [242, 194] on button "قم بالتغيير" at bounding box center [236, 196] width 47 height 15
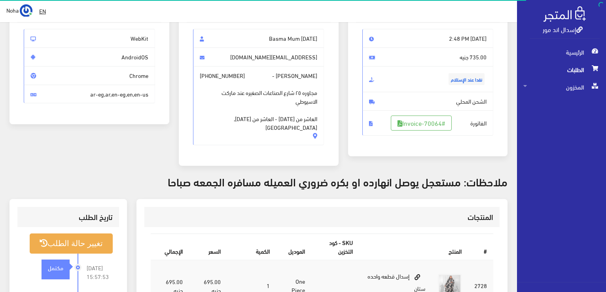
scroll to position [119, 0]
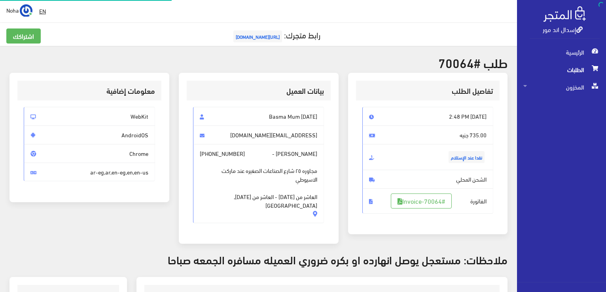
scroll to position [113, 0]
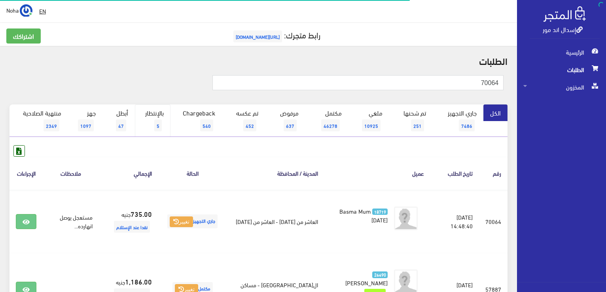
click at [164, 120] on link "بالإنتظار 5" at bounding box center [153, 120] width 36 height 32
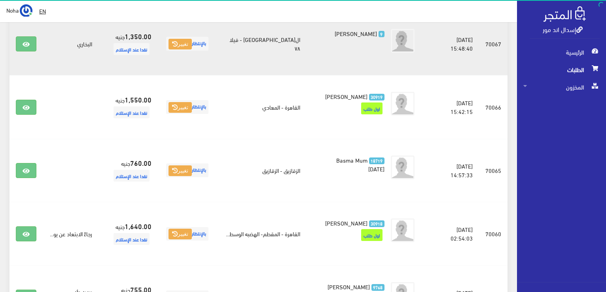
scroll to position [158, 0]
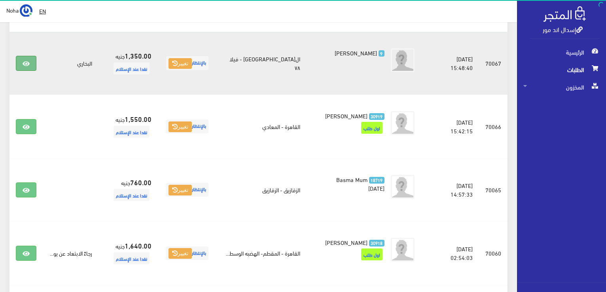
click at [27, 64] on icon at bounding box center [26, 63] width 7 height 6
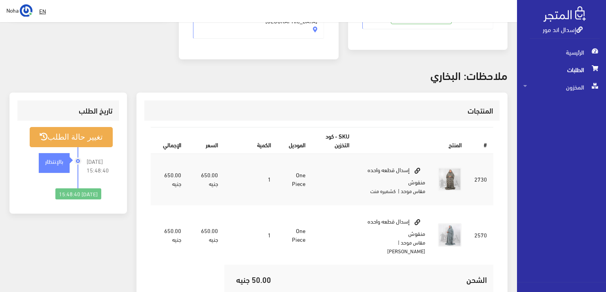
scroll to position [198, 0]
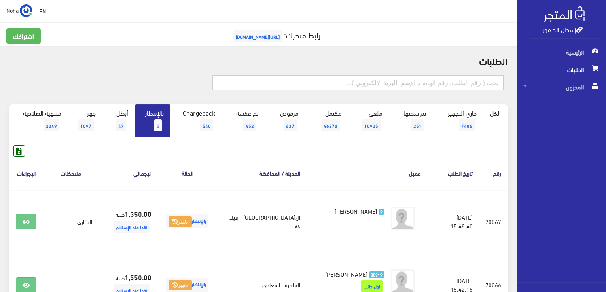
click at [439, 88] on input "text" at bounding box center [357, 82] width 291 height 15
type input "70064"
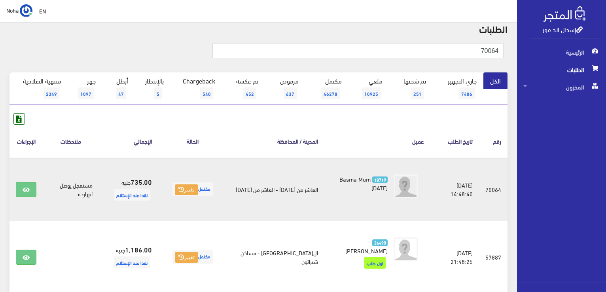
scroll to position [79, 0]
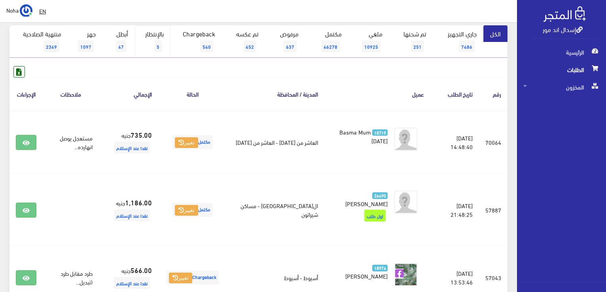
click at [149, 48] on link "بالإنتظار 5" at bounding box center [153, 41] width 36 height 32
